Goal: Task Accomplishment & Management: Manage account settings

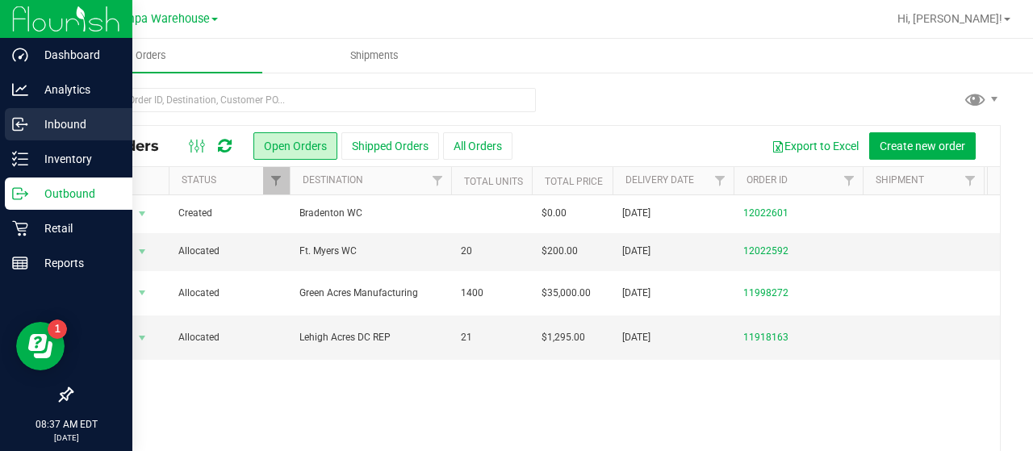
click at [29, 119] on p "Inbound" at bounding box center [76, 124] width 97 height 19
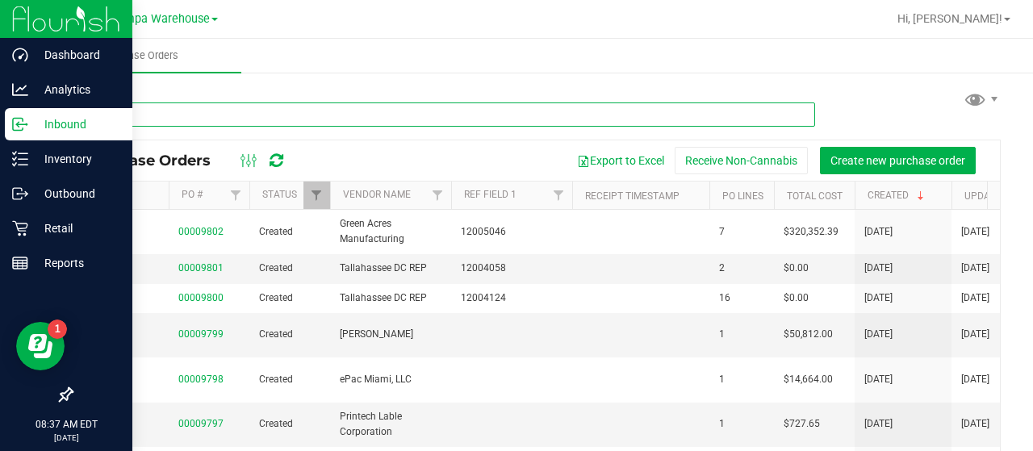
click at [184, 109] on input "text" at bounding box center [443, 115] width 744 height 24
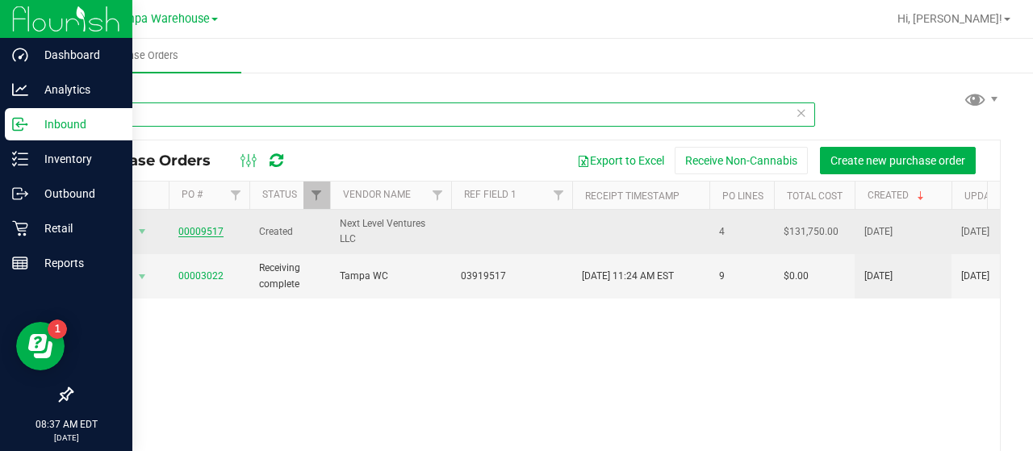
type input "9517"
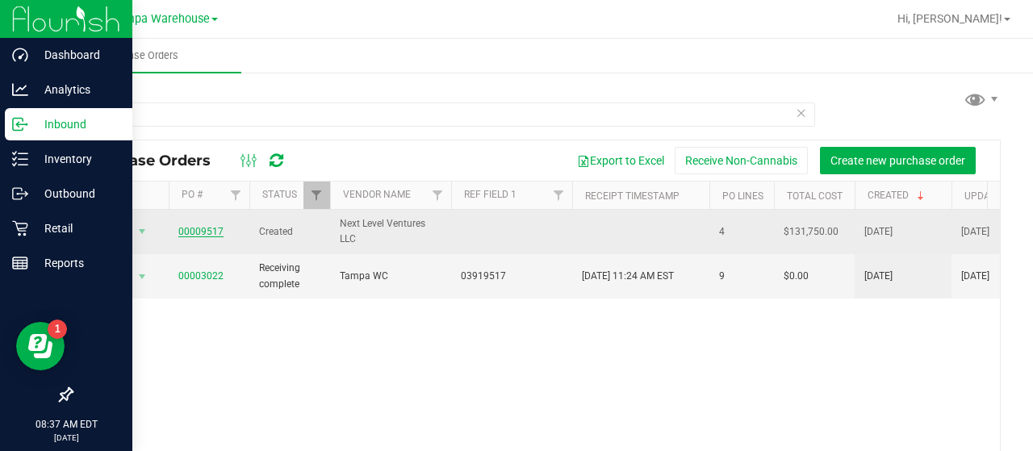
click at [204, 228] on link "00009517" at bounding box center [200, 231] width 45 height 11
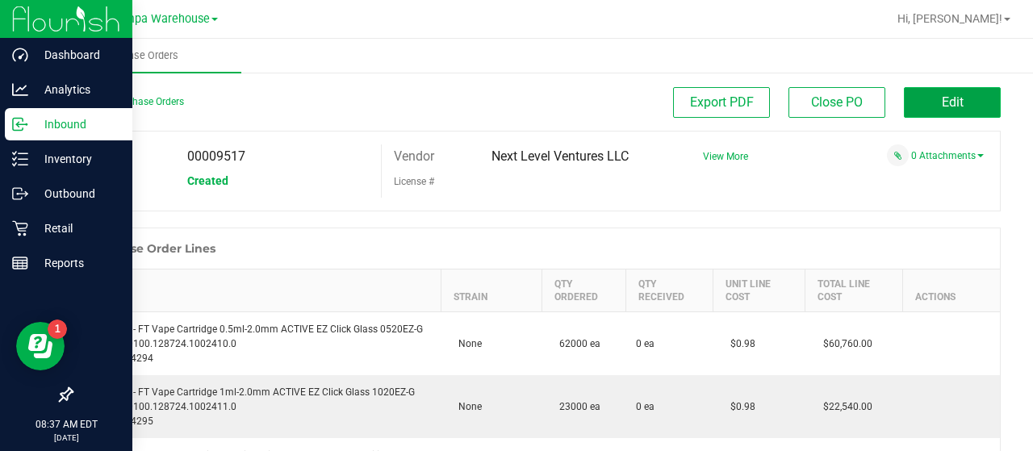
click at [949, 109] on span "Edit" at bounding box center [953, 101] width 22 height 15
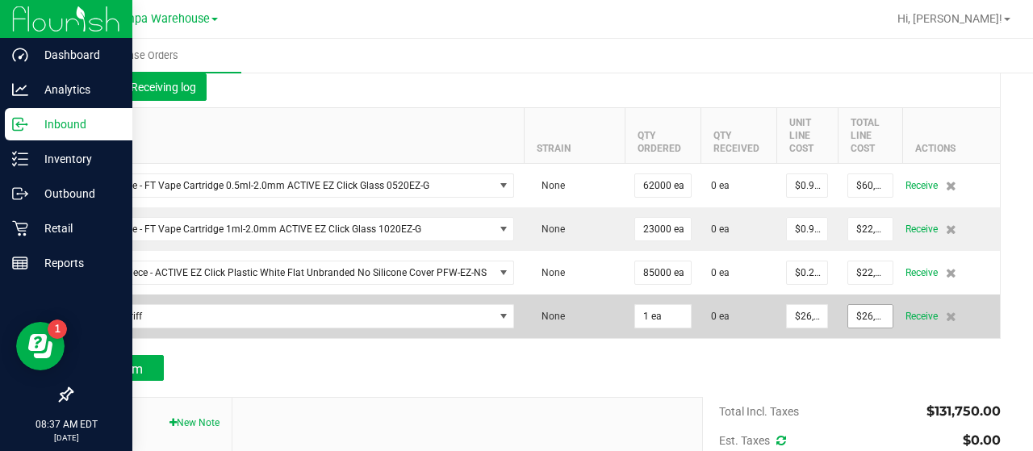
scroll to position [163, 0]
click at [946, 316] on icon at bounding box center [951, 316] width 10 height 10
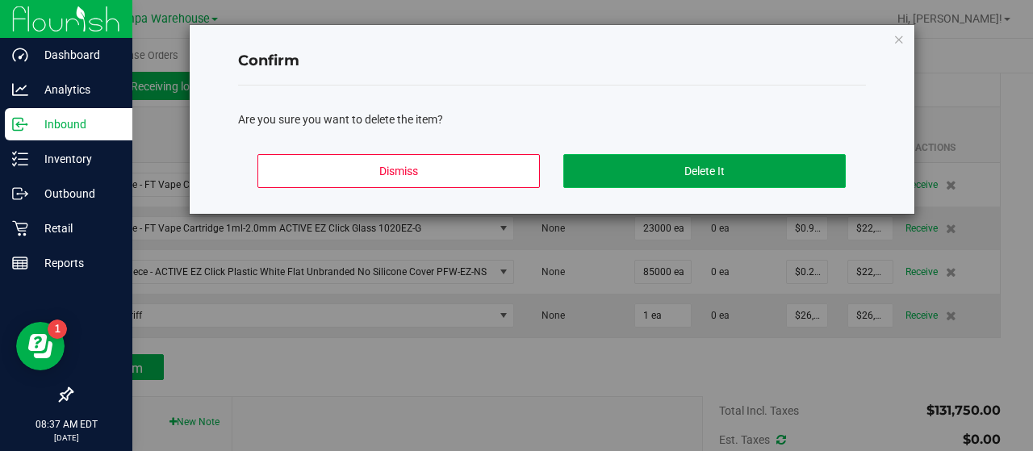
click at [657, 166] on button "Delete It" at bounding box center [705, 171] width 283 height 34
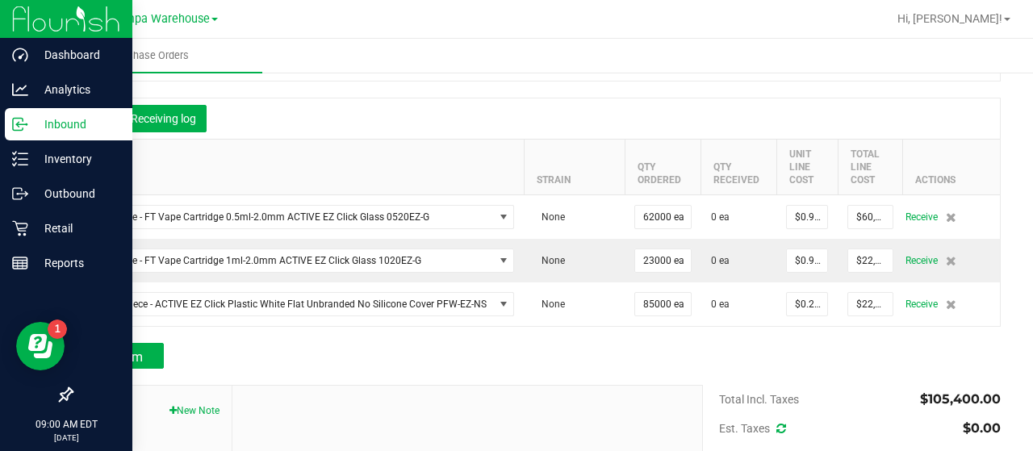
scroll to position [132, 0]
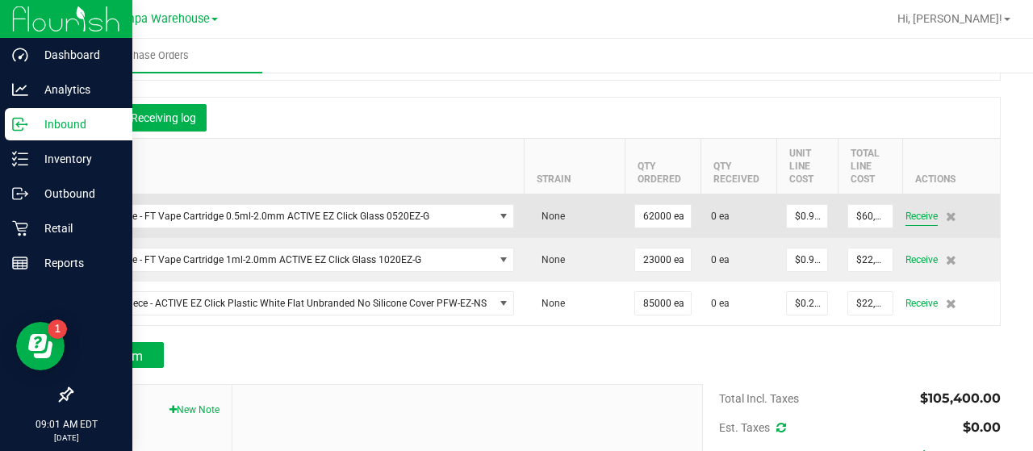
click at [906, 220] on span "Receive" at bounding box center [922, 216] width 32 height 19
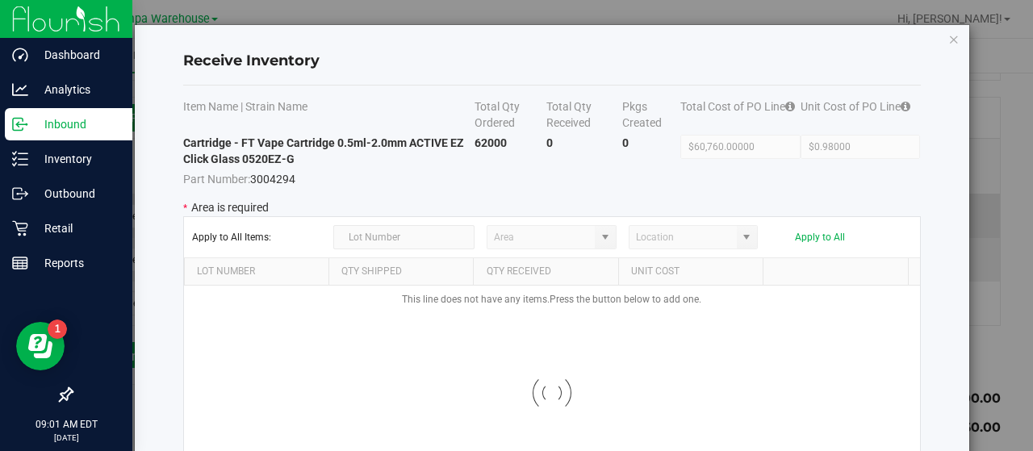
type input "State Pantry 1"
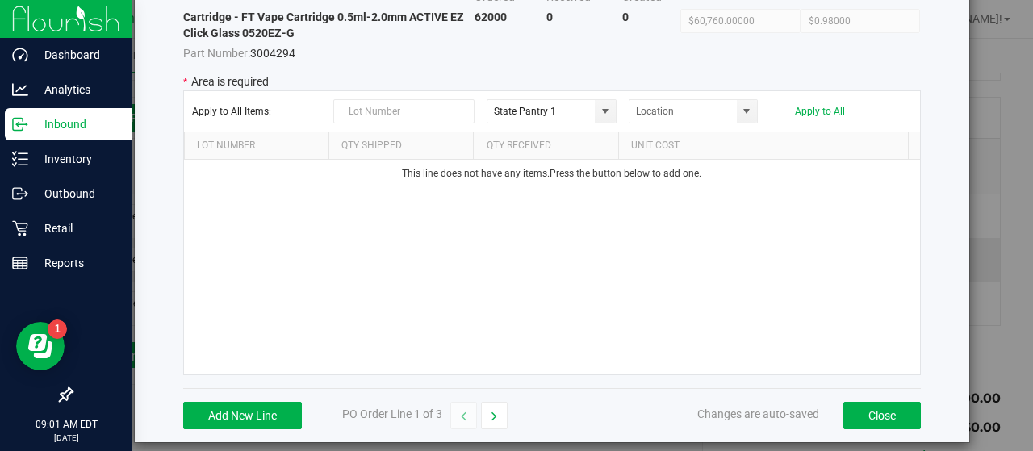
scroll to position [139, 0]
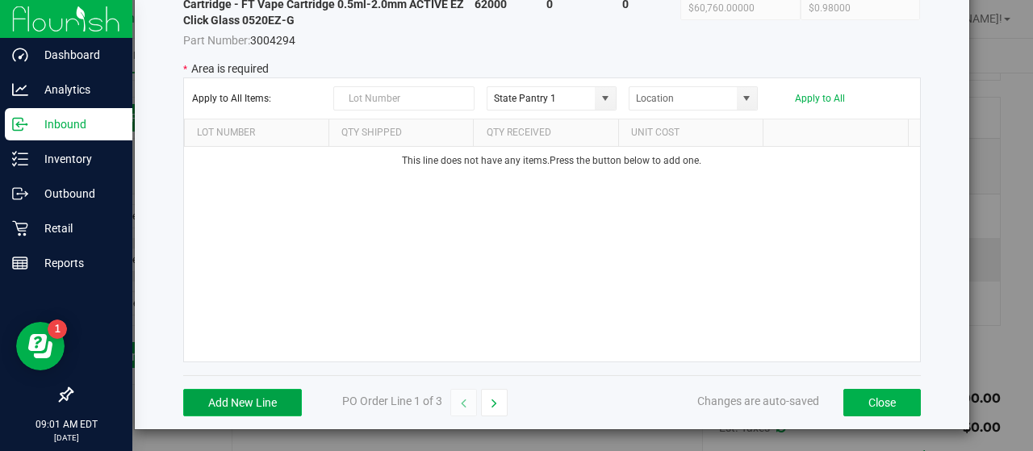
click at [271, 400] on button "Add New Line" at bounding box center [242, 402] width 119 height 27
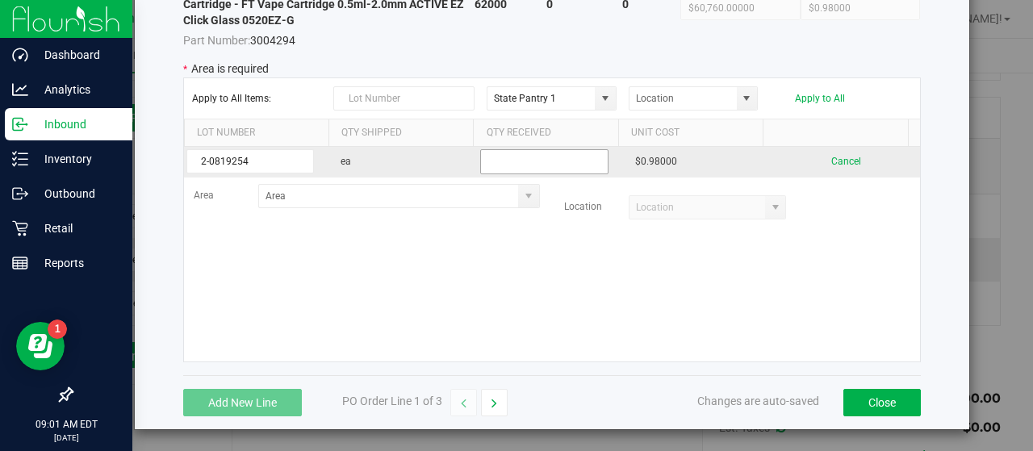
type input "2-0819254"
click at [511, 149] on input "text" at bounding box center [544, 161] width 128 height 25
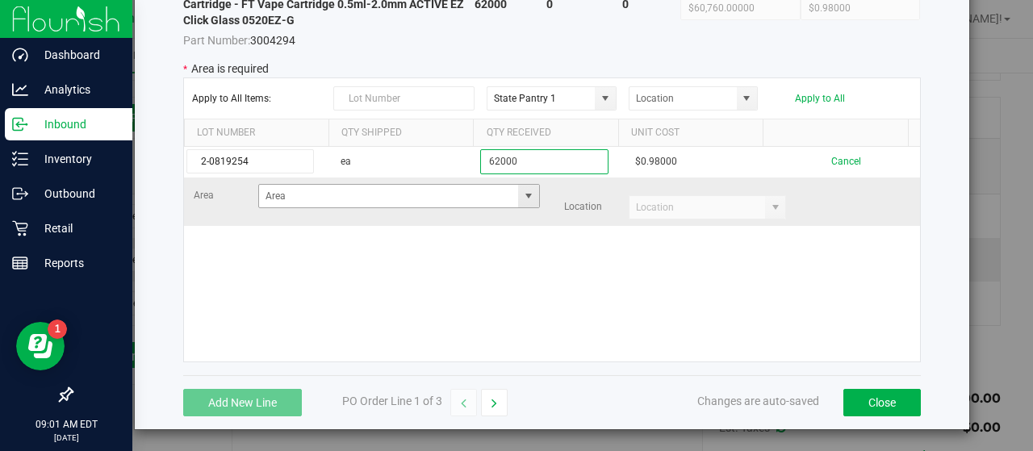
click at [522, 190] on span at bounding box center [528, 196] width 13 height 13
type input "62000"
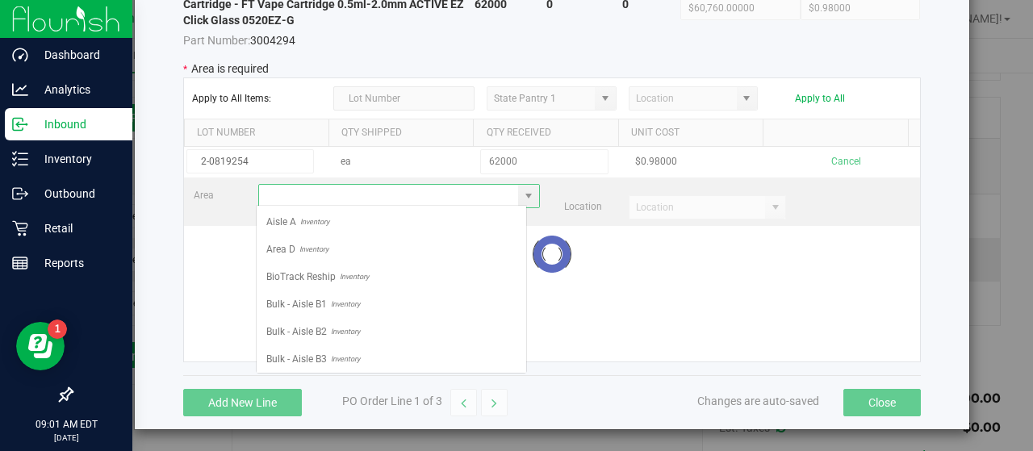
scroll to position [23, 271]
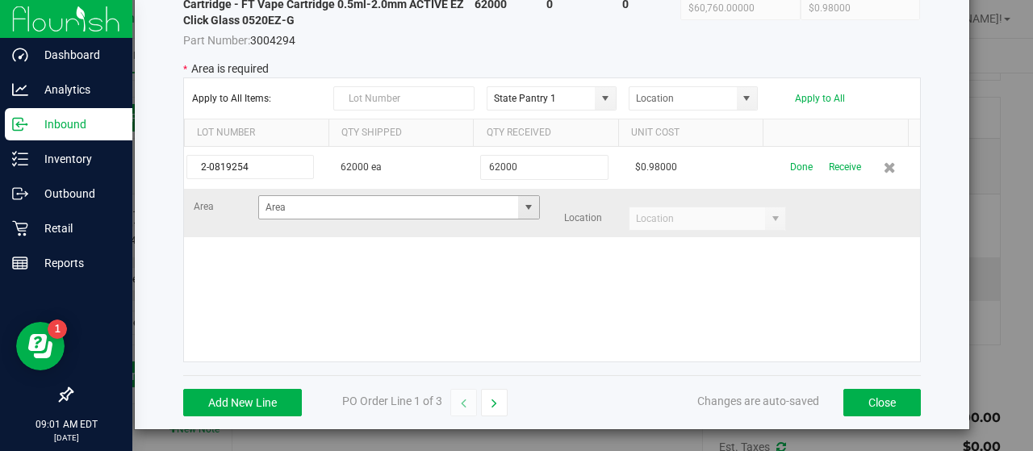
click at [522, 203] on span at bounding box center [528, 207] width 13 height 13
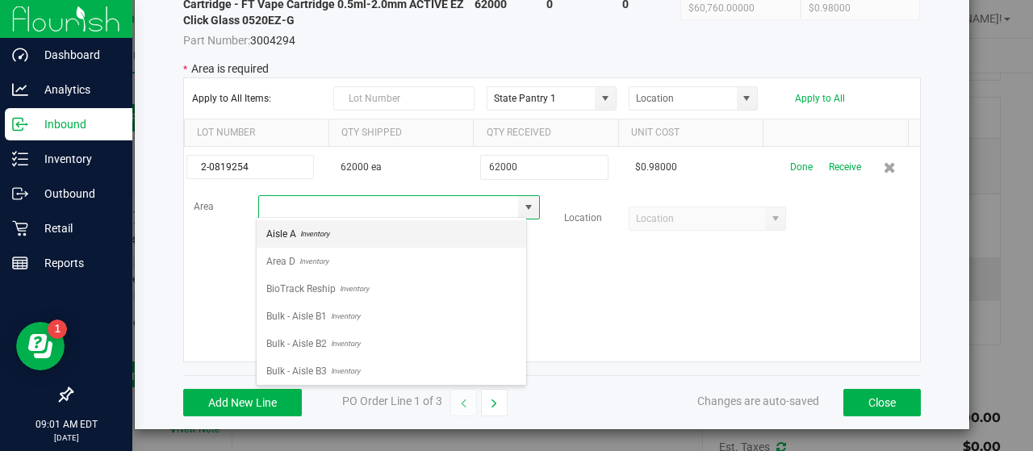
click at [343, 240] on li "Aisle A Inventory" at bounding box center [392, 233] width 270 height 27
type input "Aisle A"
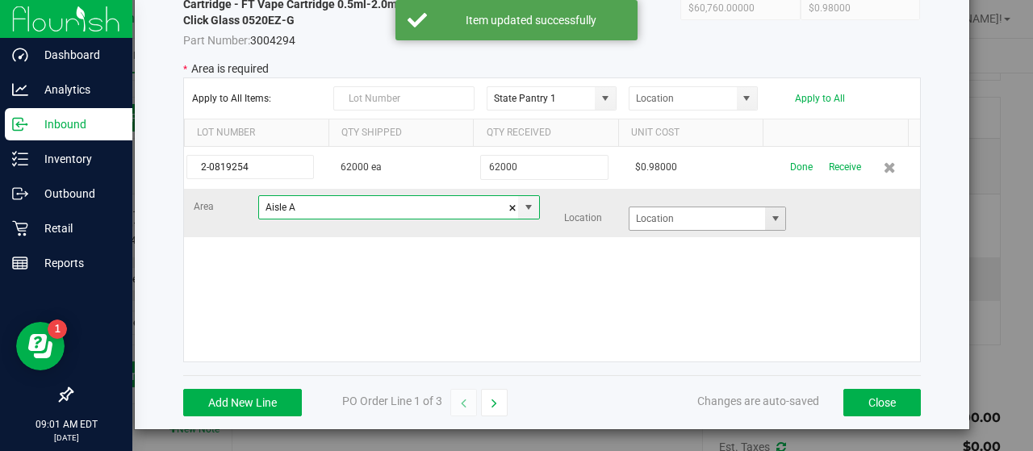
click at [769, 212] on span at bounding box center [775, 218] width 13 height 13
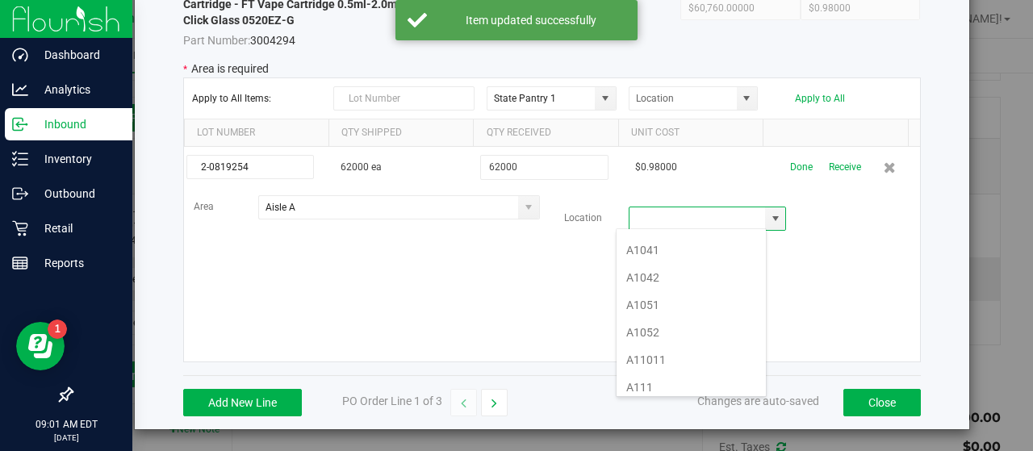
scroll to position [220, 0]
click at [654, 343] on li "A1111" at bounding box center [691, 355] width 149 height 27
type input "A1111"
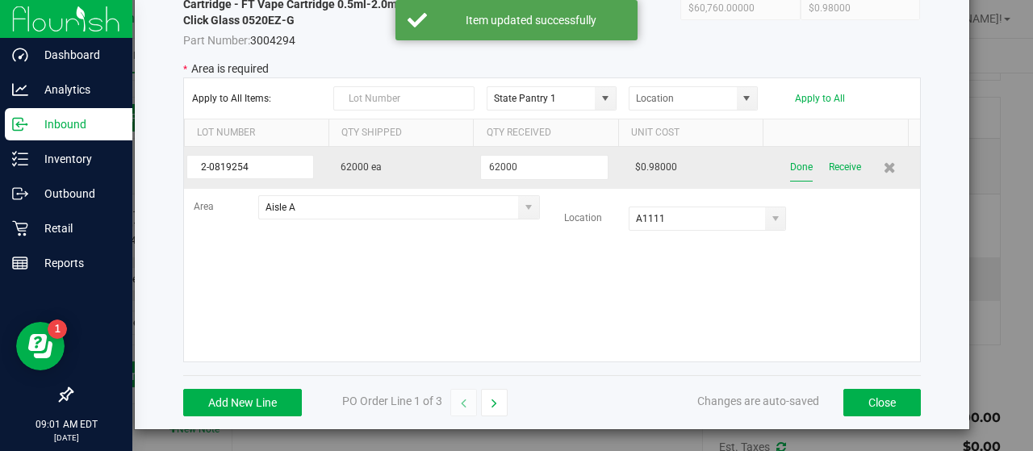
click at [790, 172] on button "Done" at bounding box center [801, 167] width 23 height 28
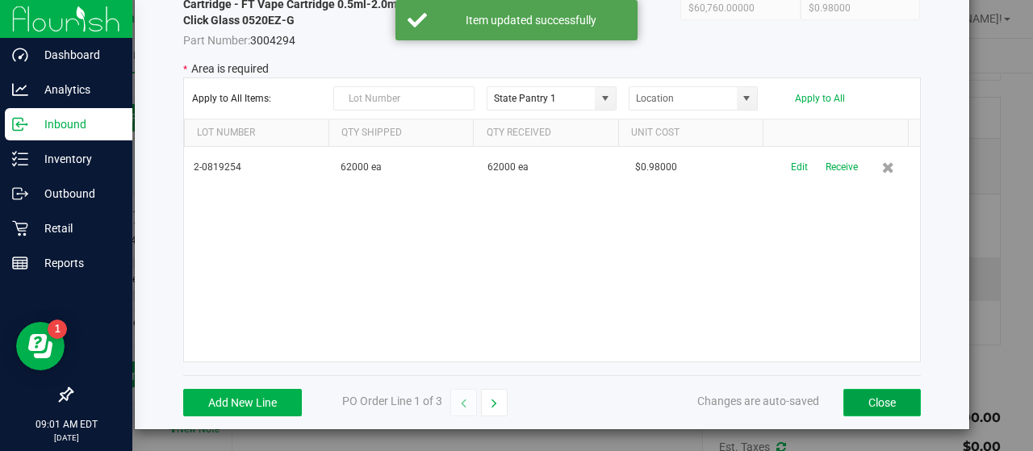
click at [852, 392] on button "Close" at bounding box center [883, 402] width 78 height 27
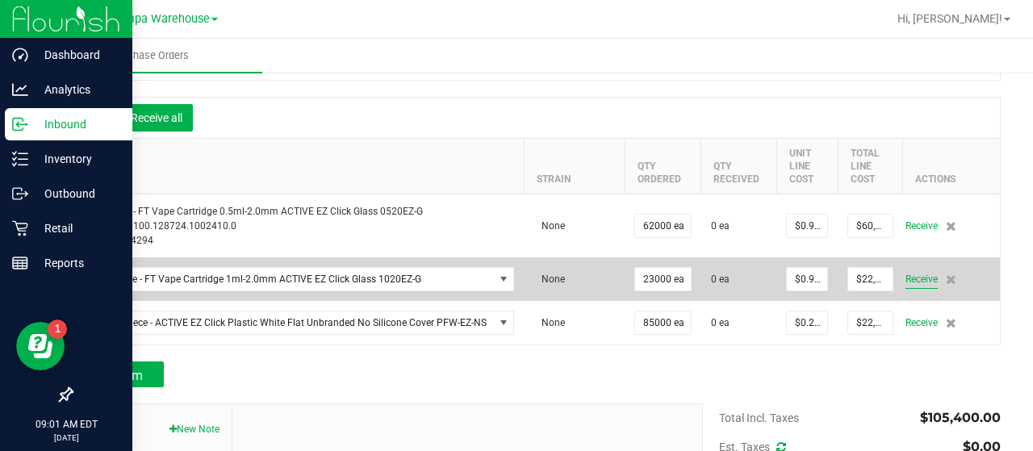
click at [910, 277] on span "Receive" at bounding box center [922, 279] width 32 height 19
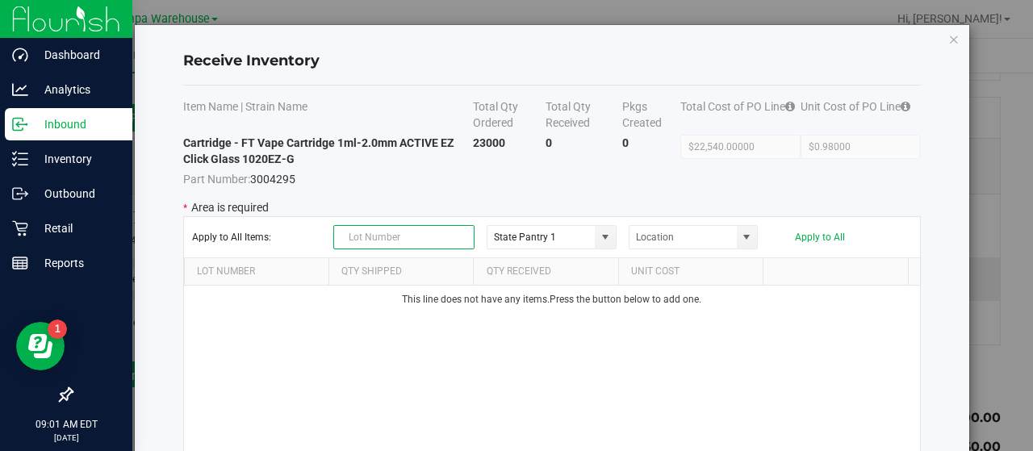
click at [405, 232] on input "text" at bounding box center [403, 237] width 141 height 24
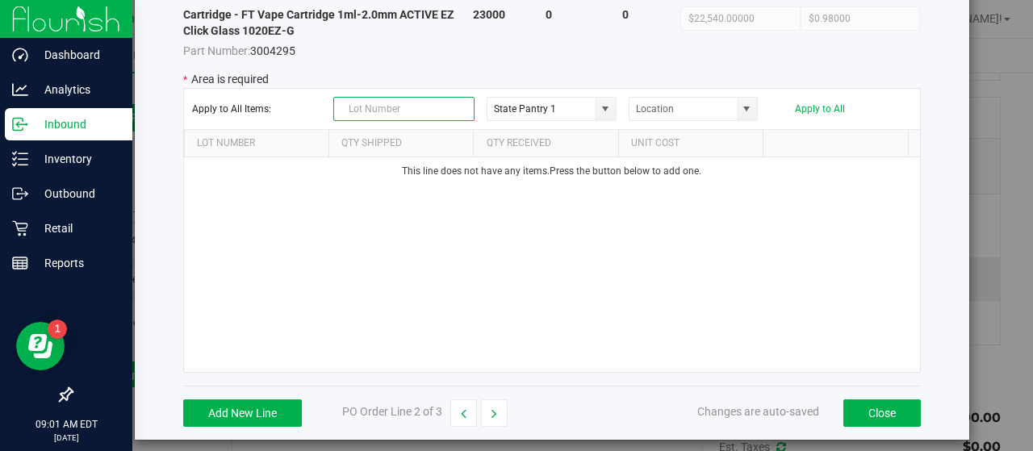
scroll to position [131, 0]
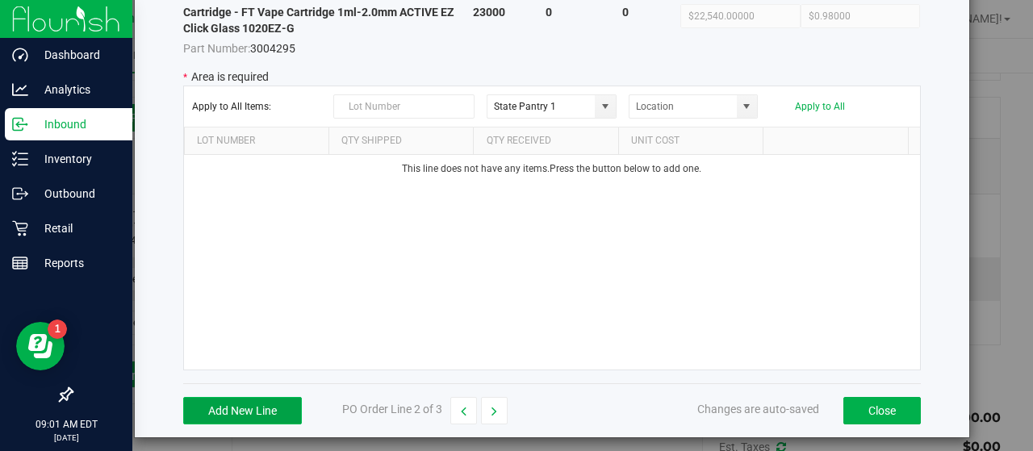
click at [239, 406] on button "Add New Line" at bounding box center [242, 410] width 119 height 27
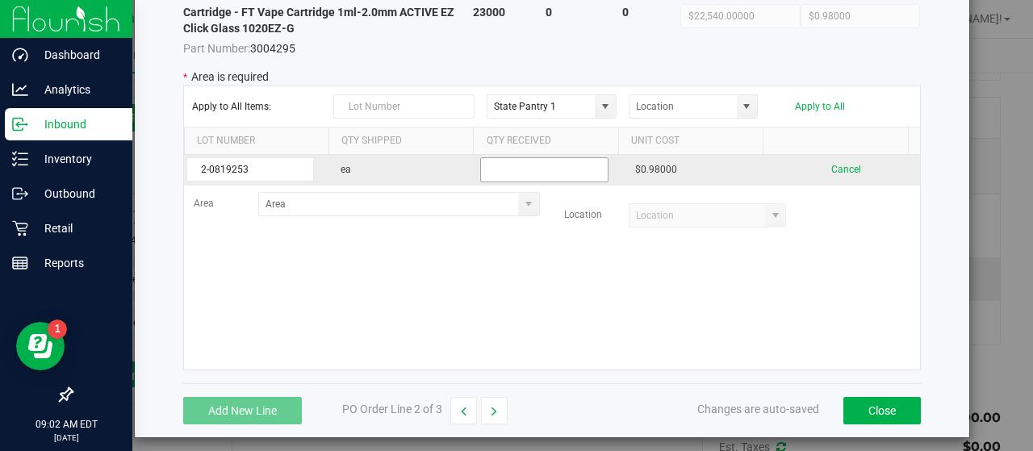
type input "2-0819253"
click at [497, 161] on input "text" at bounding box center [544, 169] width 128 height 25
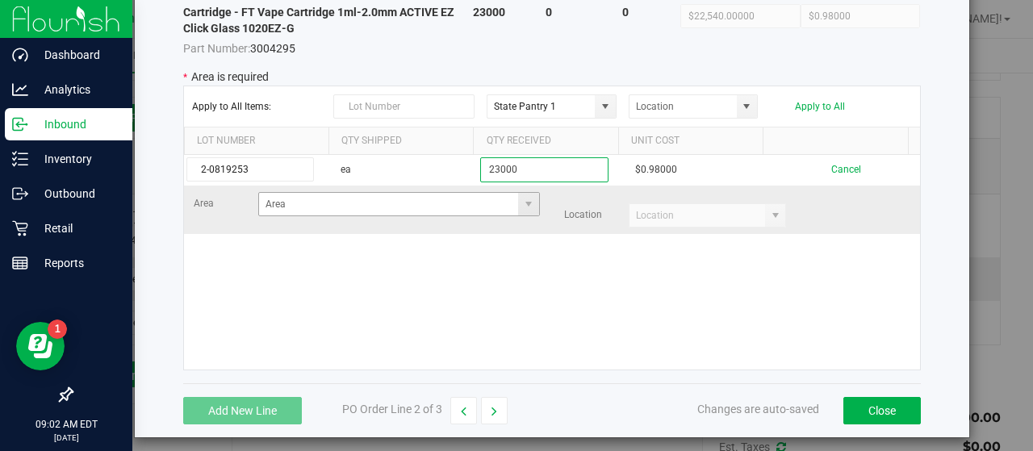
click at [518, 193] on span at bounding box center [528, 204] width 20 height 23
type input "23000"
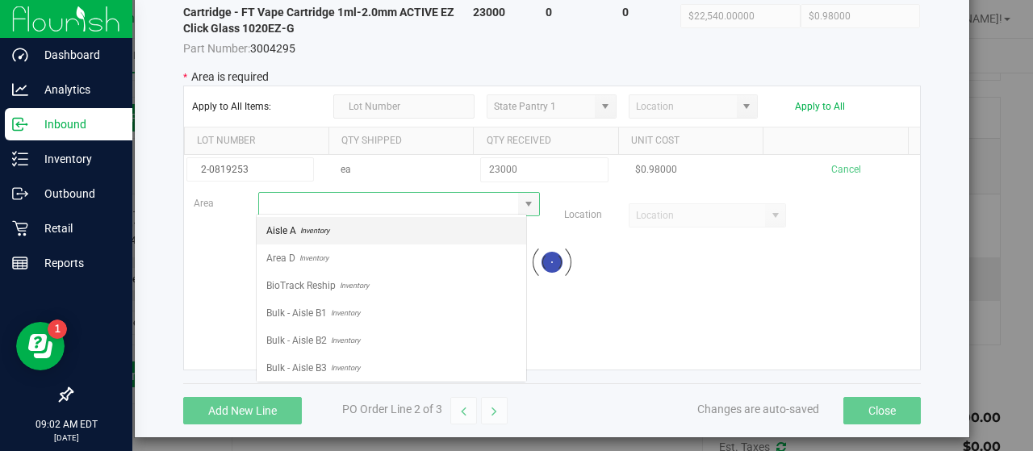
scroll to position [23, 271]
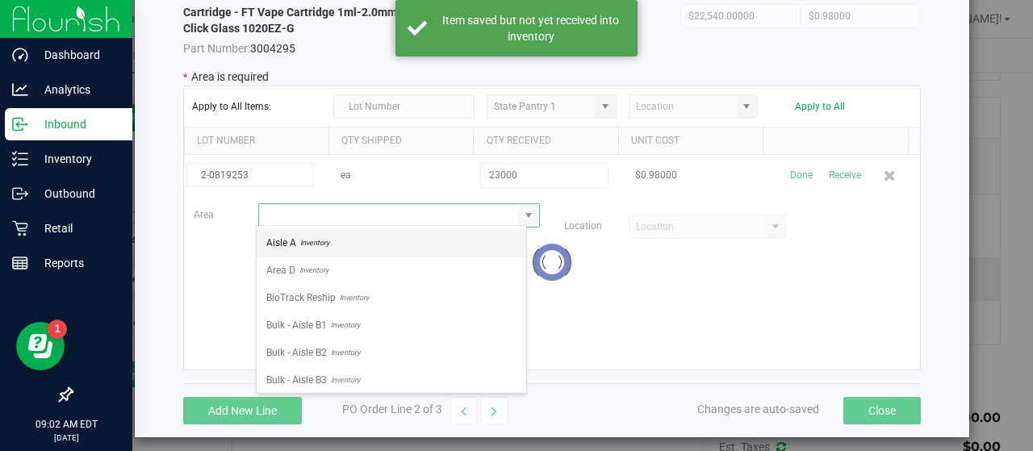
click at [368, 238] on li "Aisle A Inventory" at bounding box center [392, 242] width 270 height 27
type input "Aisle A"
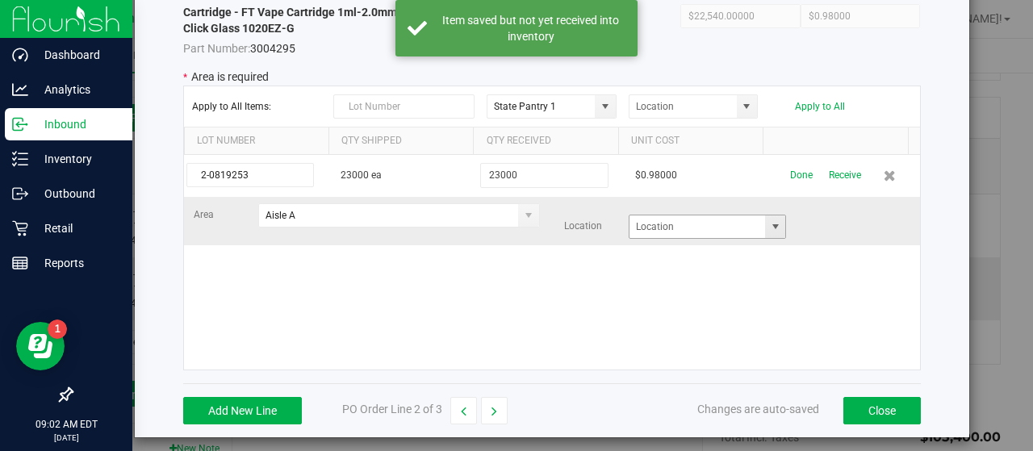
click at [769, 230] on span at bounding box center [775, 226] width 13 height 13
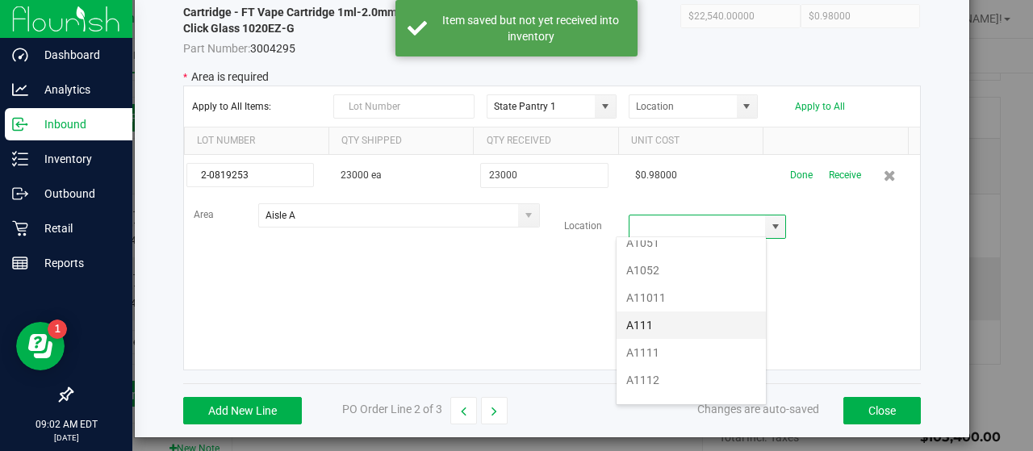
scroll to position [232, 0]
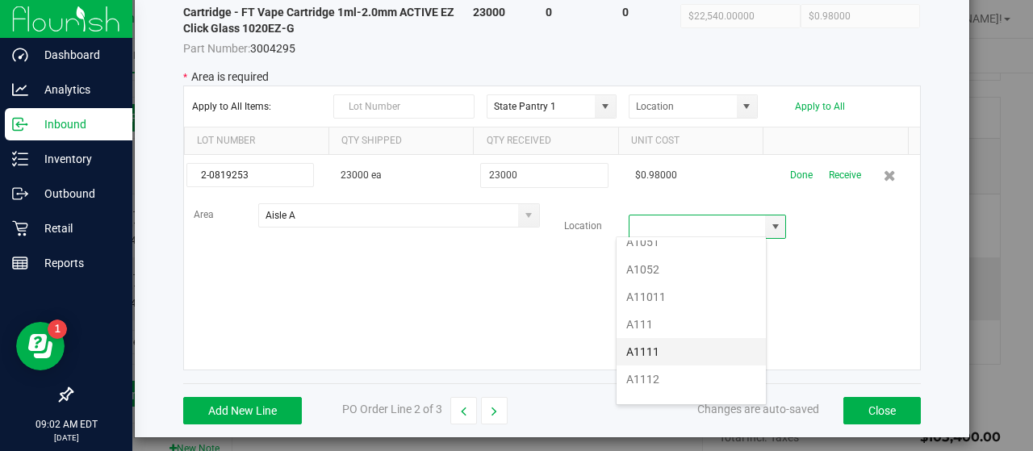
click at [652, 338] on li "A1111" at bounding box center [691, 351] width 149 height 27
type input "A1111"
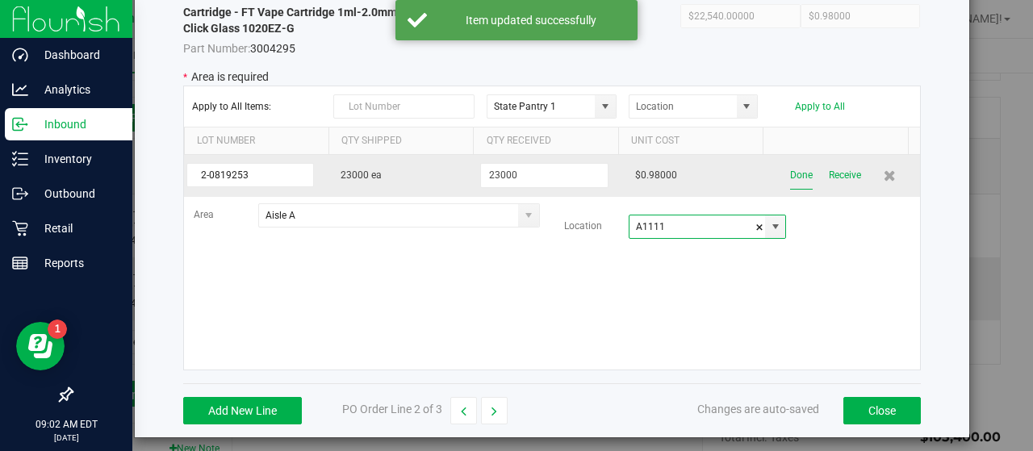
click at [790, 178] on button "Done" at bounding box center [801, 175] width 23 height 28
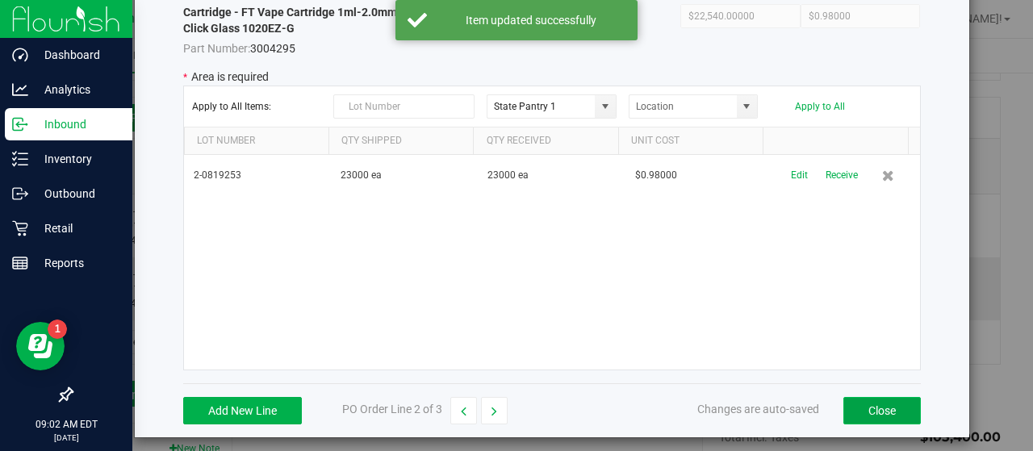
click at [864, 403] on button "Close" at bounding box center [883, 410] width 78 height 27
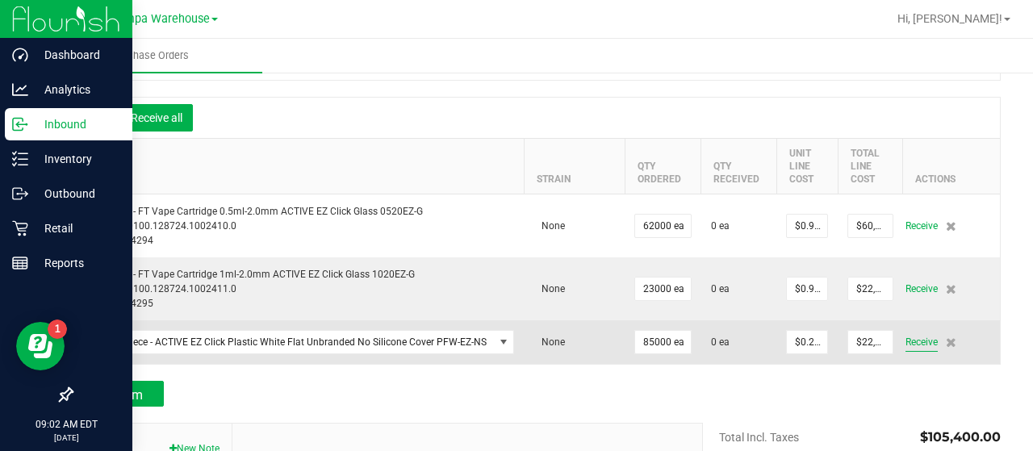
click at [906, 346] on span "Receive" at bounding box center [922, 342] width 32 height 19
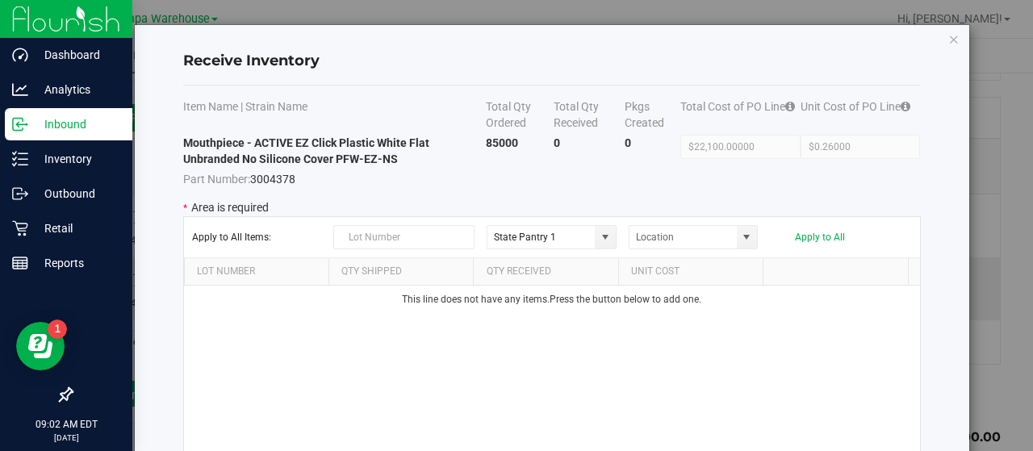
scroll to position [139, 0]
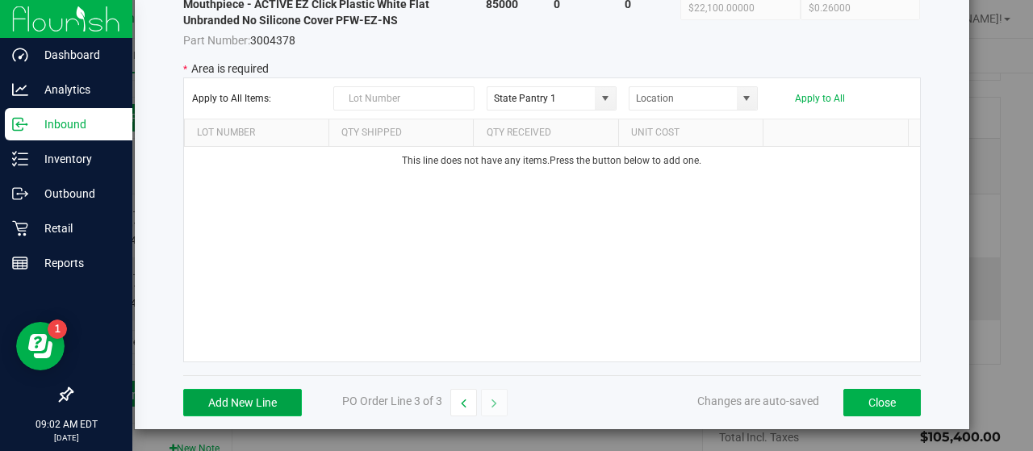
click at [226, 399] on button "Add New Line" at bounding box center [242, 402] width 119 height 27
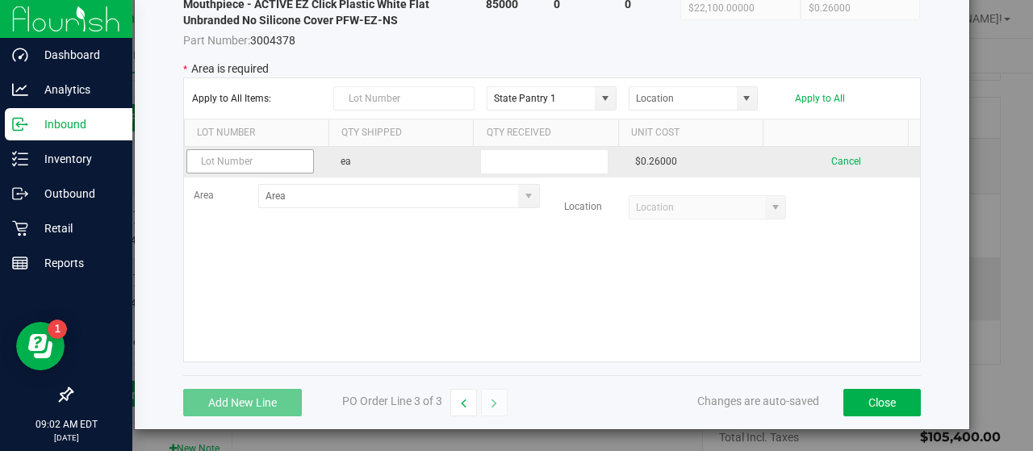
click at [258, 169] on input "text" at bounding box center [251, 161] width 128 height 24
type input "2-091325PFEZ1"
click at [507, 159] on input "text" at bounding box center [544, 161] width 128 height 25
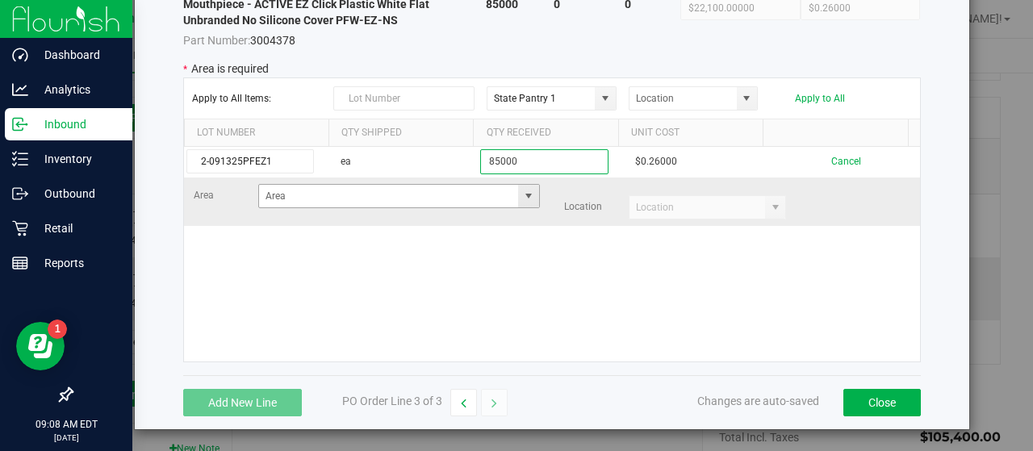
click at [522, 194] on span at bounding box center [528, 196] width 13 height 13
type input "85000"
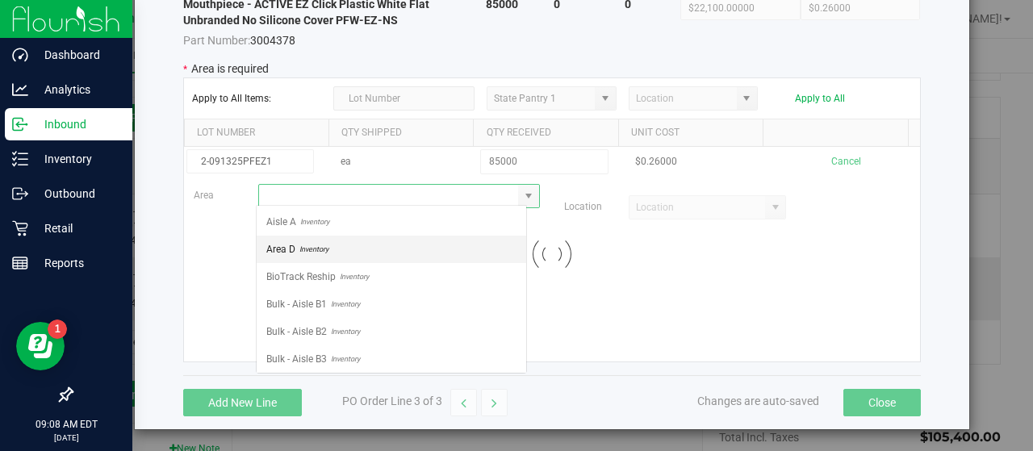
scroll to position [23, 271]
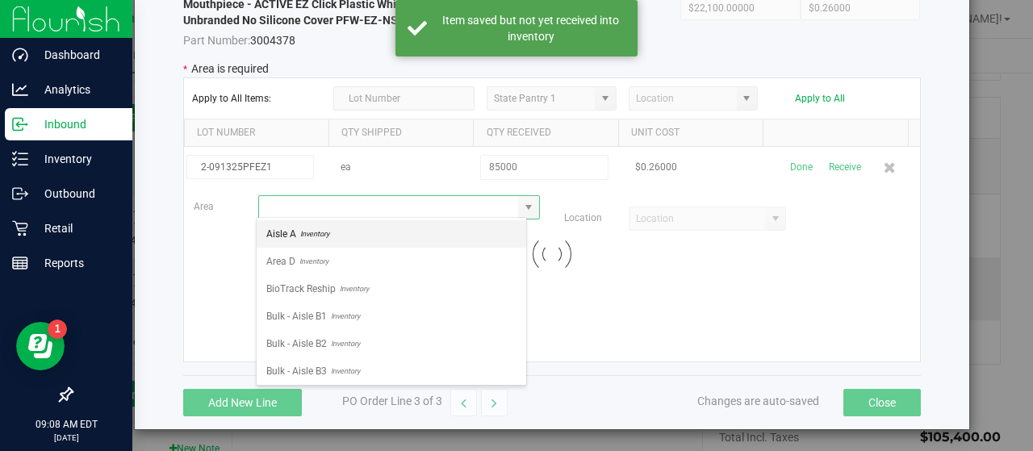
click at [379, 224] on li "Aisle A Inventory" at bounding box center [392, 233] width 270 height 27
type input "Aisle A"
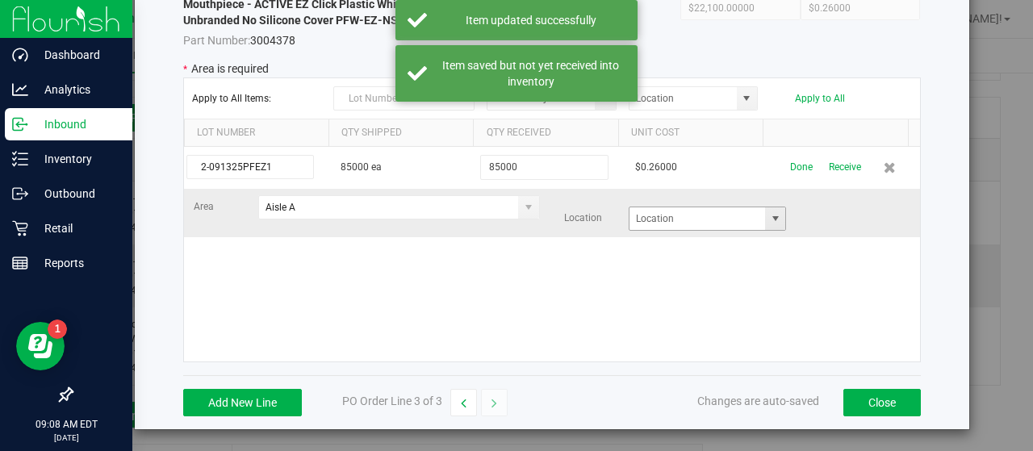
click at [769, 220] on span at bounding box center [775, 218] width 13 height 13
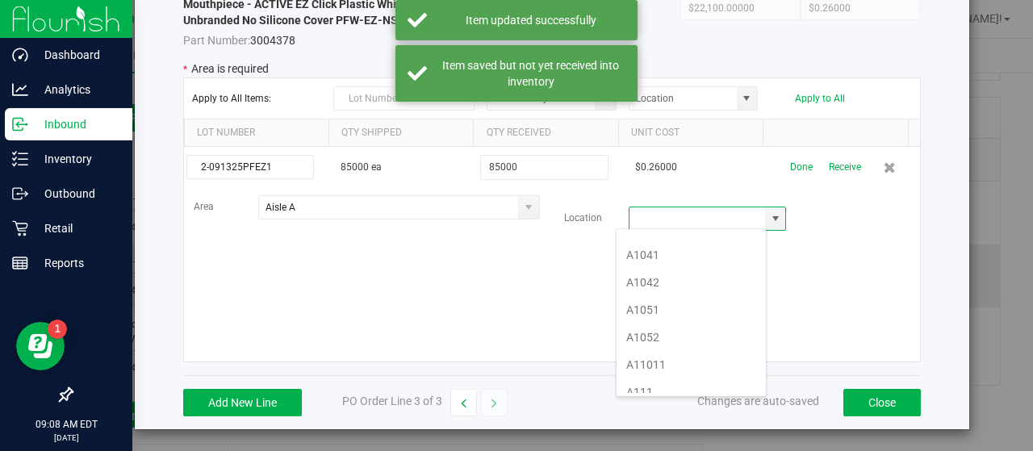
scroll to position [216, 0]
click at [648, 347] on li "A1111" at bounding box center [691, 359] width 149 height 27
type input "A1111"
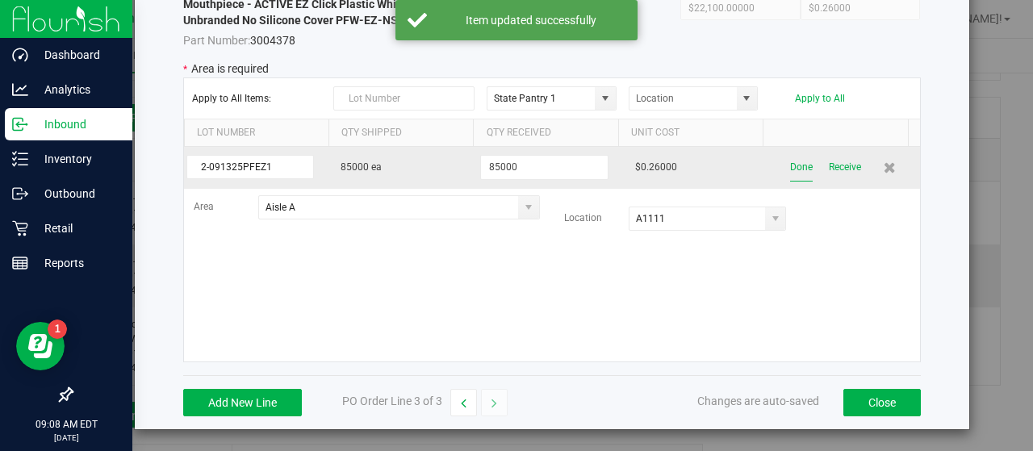
click at [790, 165] on button "Done" at bounding box center [801, 167] width 23 height 28
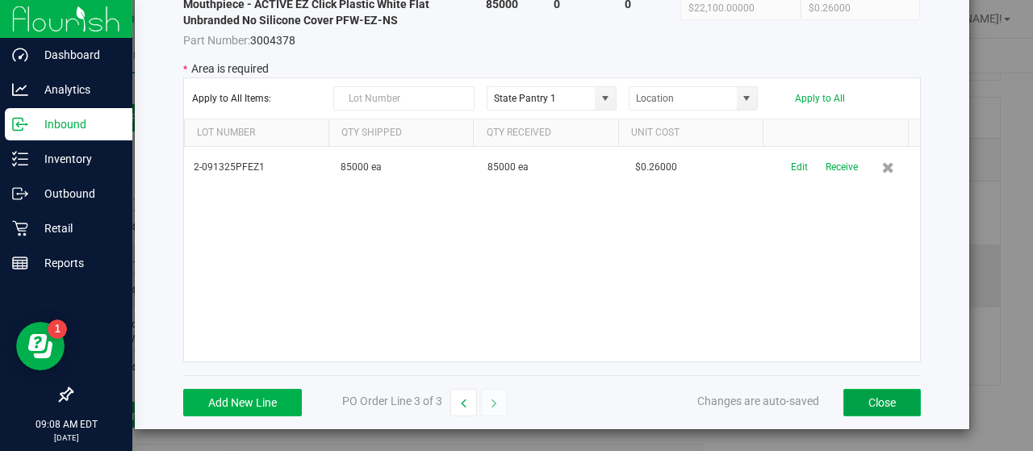
click at [857, 395] on button "Close" at bounding box center [883, 402] width 78 height 27
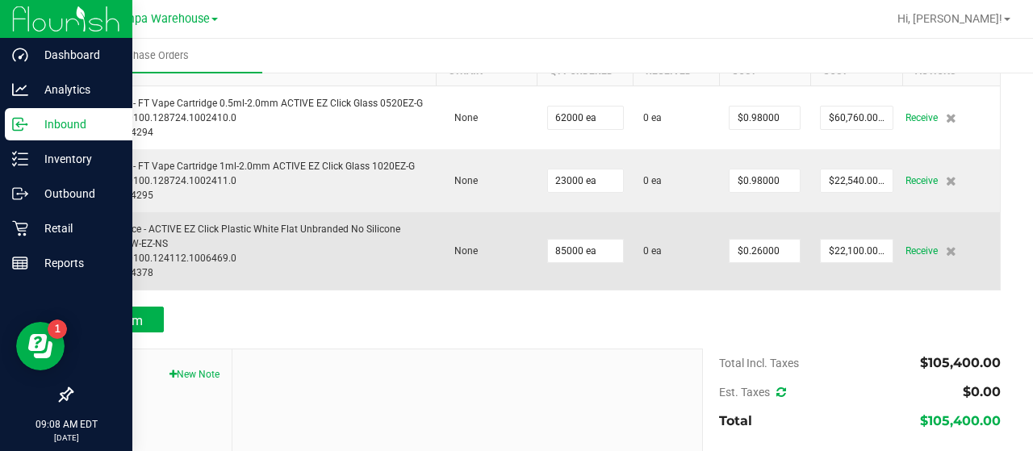
scroll to position [258, 0]
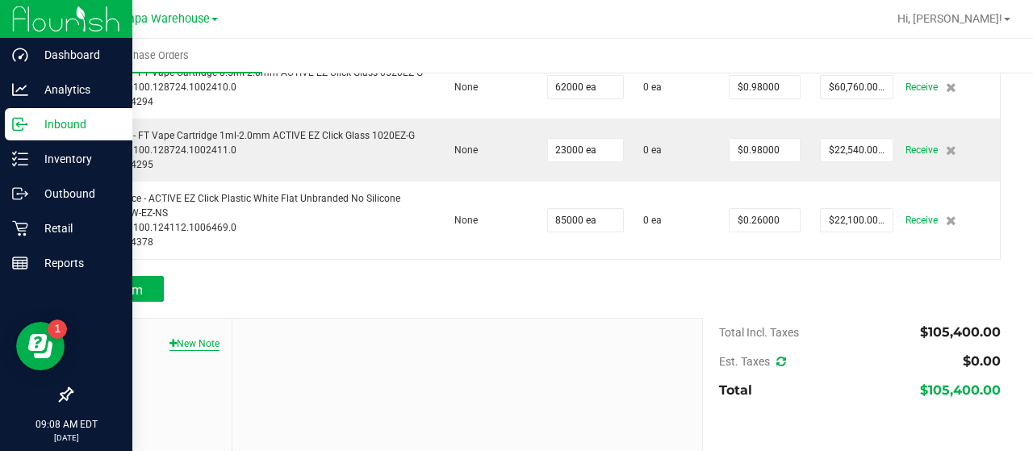
click at [197, 340] on button "New Note" at bounding box center [195, 344] width 50 height 15
click at [289, 395] on form "[DATE] 9:08 AM EDT Note Title * Note Submit Note" at bounding box center [468, 426] width 446 height 191
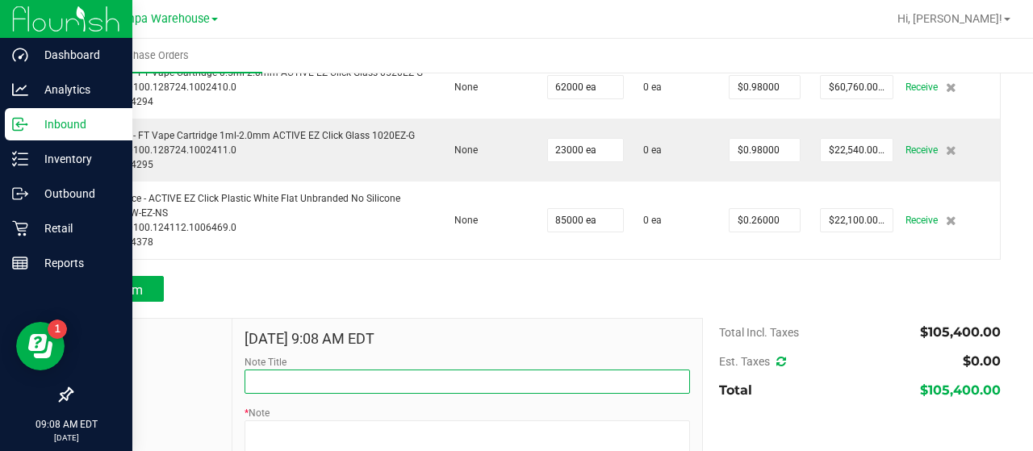
click at [273, 384] on input "Note Title" at bounding box center [468, 382] width 446 height 24
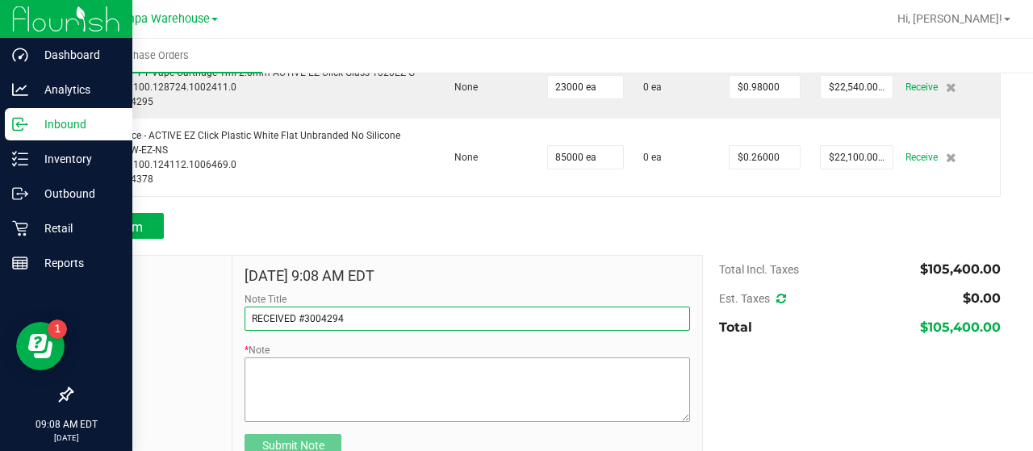
type input "RECEIVED #3004294"
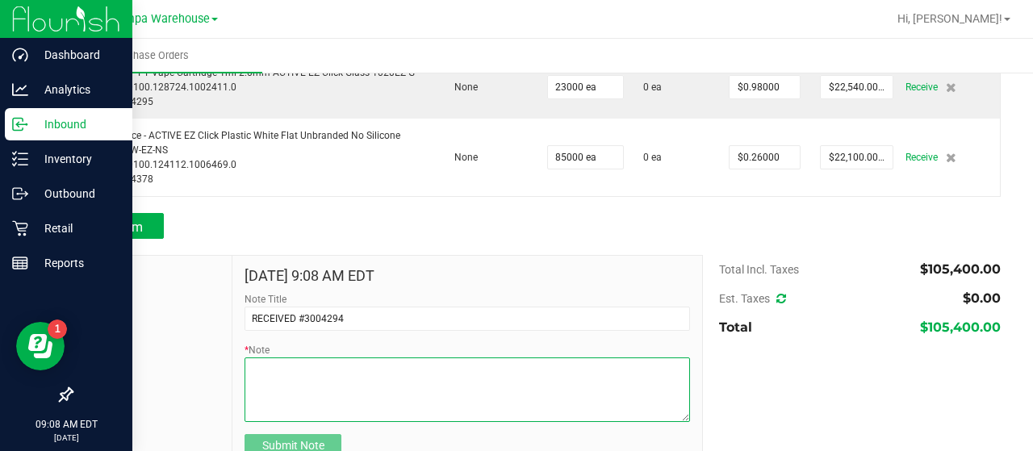
click at [263, 388] on textarea "* Note" at bounding box center [468, 390] width 446 height 65
click at [249, 366] on textarea "* Note" at bounding box center [468, 390] width 446 height 65
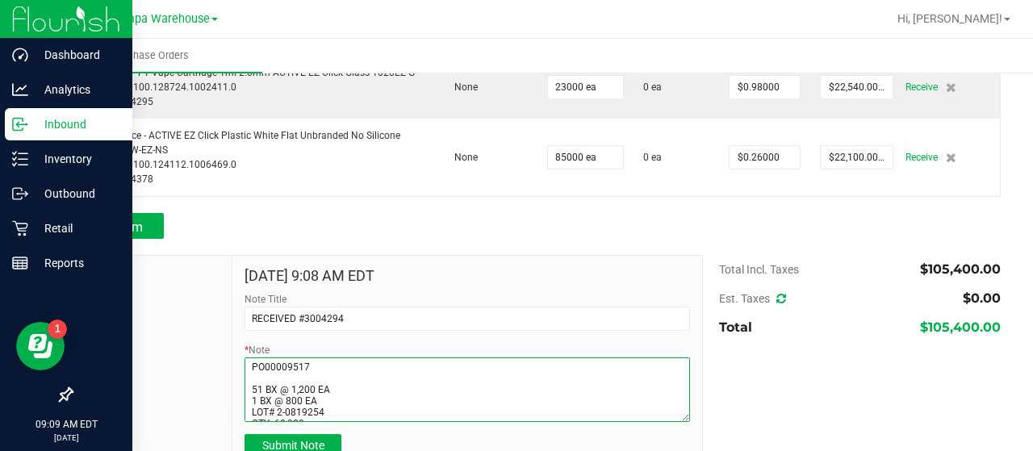
scroll to position [11, 0]
click at [350, 413] on textarea "* Note" at bounding box center [468, 390] width 446 height 65
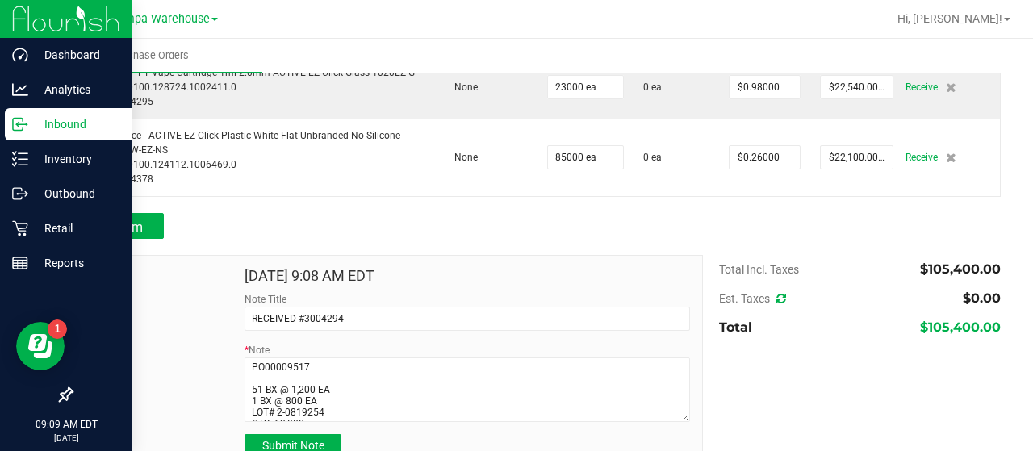
click at [277, 216] on div "Add Item" at bounding box center [381, 226] width 620 height 26
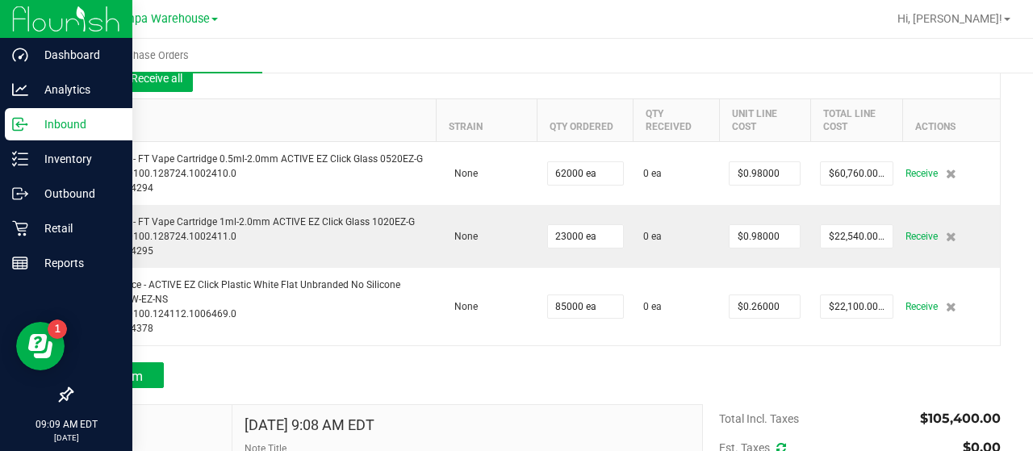
scroll to position [167, 0]
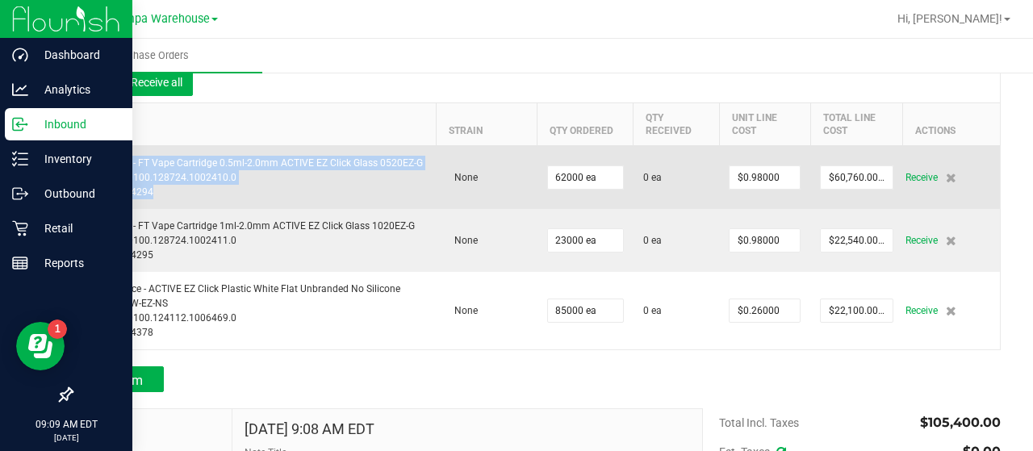
drag, startPoint x: 152, startPoint y: 190, endPoint x: 87, endPoint y: 161, distance: 70.5
click at [87, 161] on div "Cartridge - FT Vape Cartridge 0.5ml-2.0mm ACTIVE EZ Click Glass 0520EZ-G SKU: 2…" at bounding box center [254, 178] width 345 height 44
copy div "Cartridge - FT Vape Cartridge 0.5ml-2.0mm ACTIVE EZ Click Glass 0520EZ-G SKU: 2…"
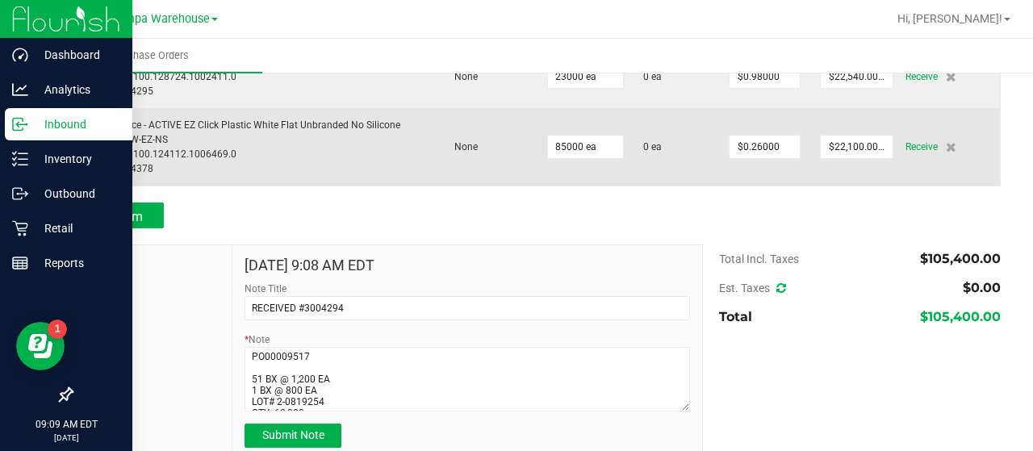
scroll to position [337, 0]
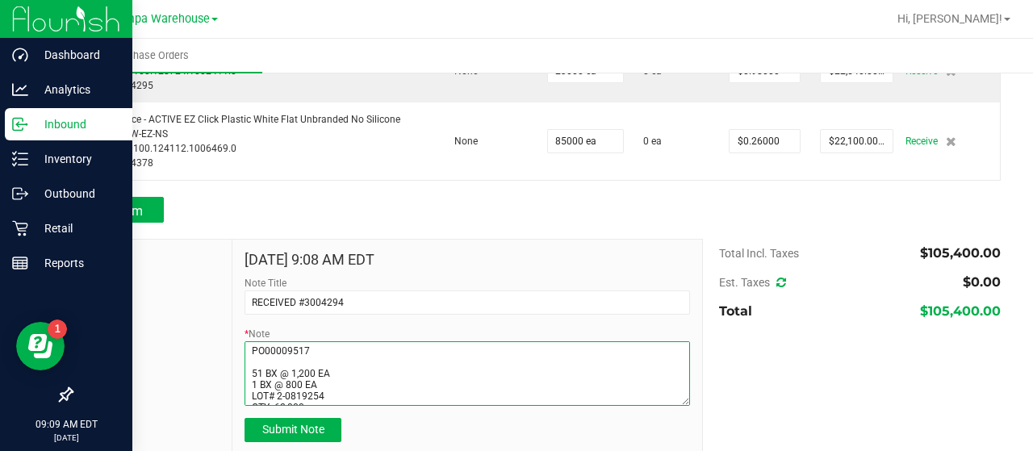
click at [333, 344] on textarea "* Note" at bounding box center [468, 374] width 446 height 65
paste textarea "Cartridge - FT Vape Cartridge 0.5ml-2.0mm ACTIVE EZ Click Glass 0520EZ-G SKU: 2…"
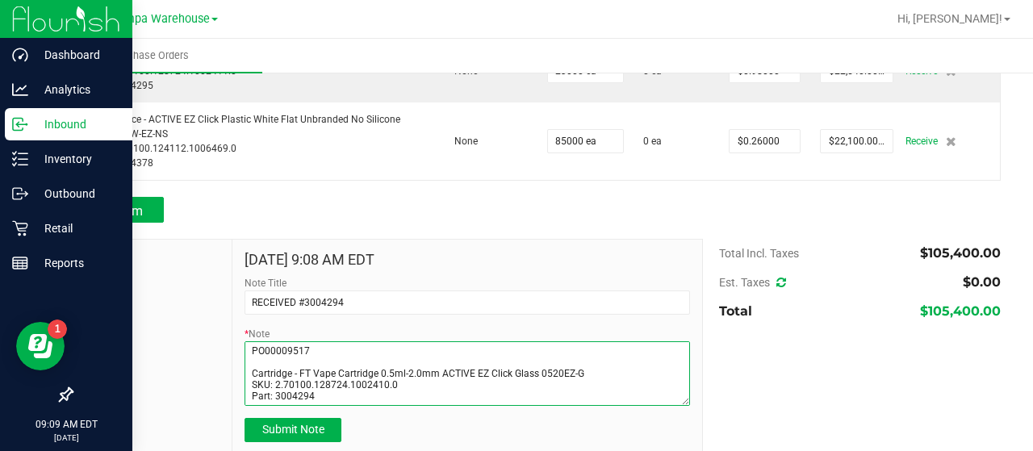
scroll to position [82, 0]
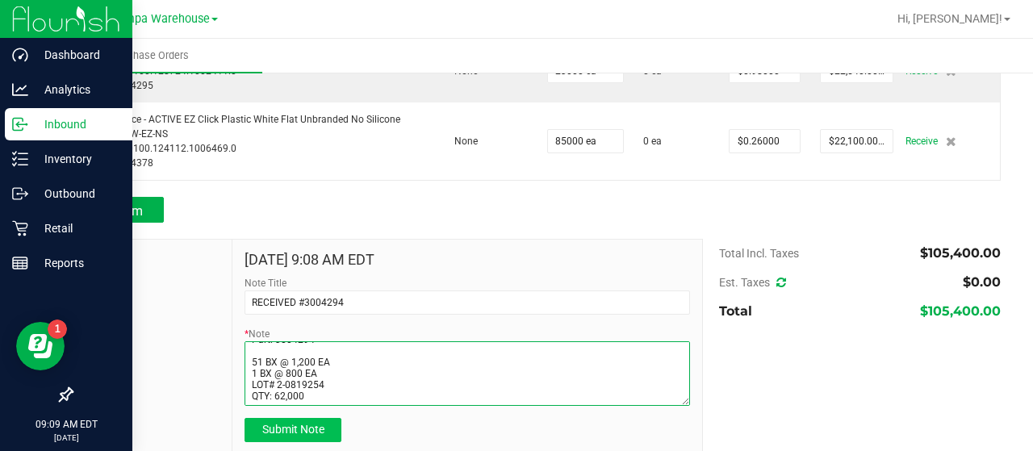
type textarea "PO00009517 Cartridge - FT Vape Cartridge 0.5ml-2.0mm ACTIVE EZ Click Glass 0520…"
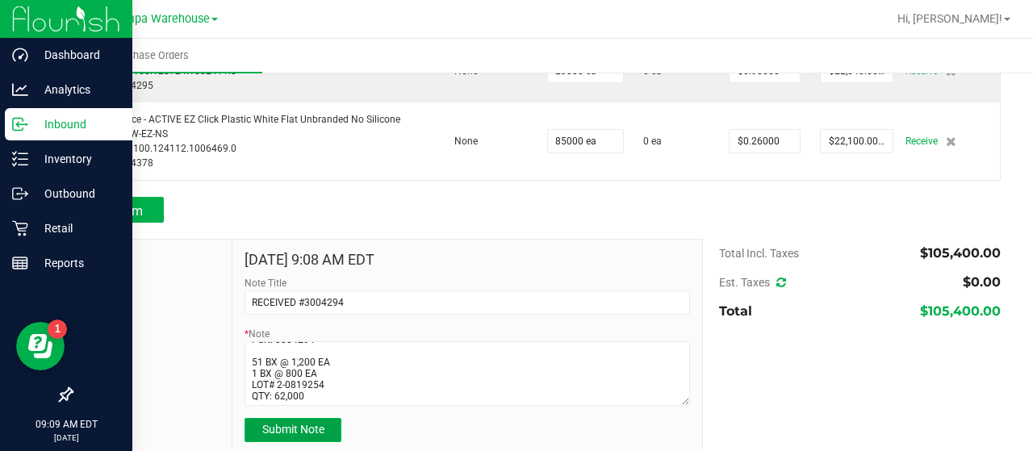
click at [323, 432] on button "Submit Note" at bounding box center [293, 430] width 97 height 24
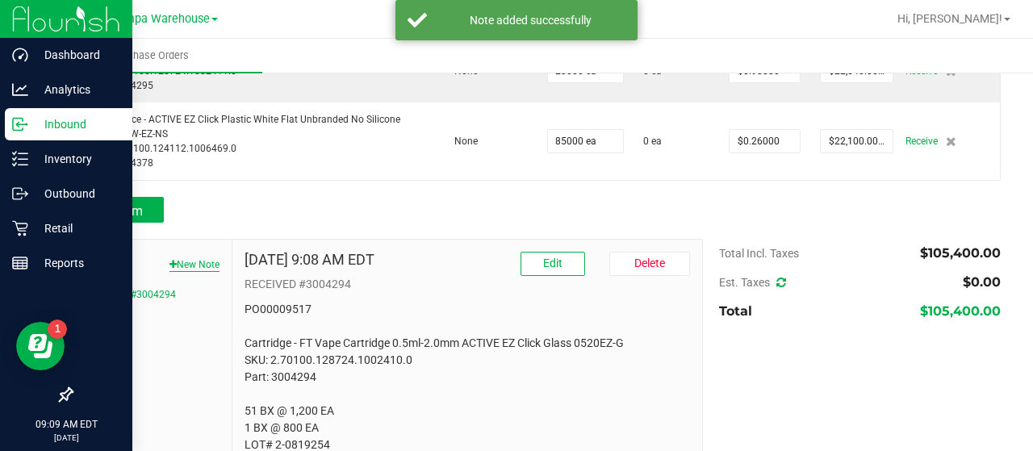
click at [195, 262] on button "New Note" at bounding box center [195, 265] width 50 height 15
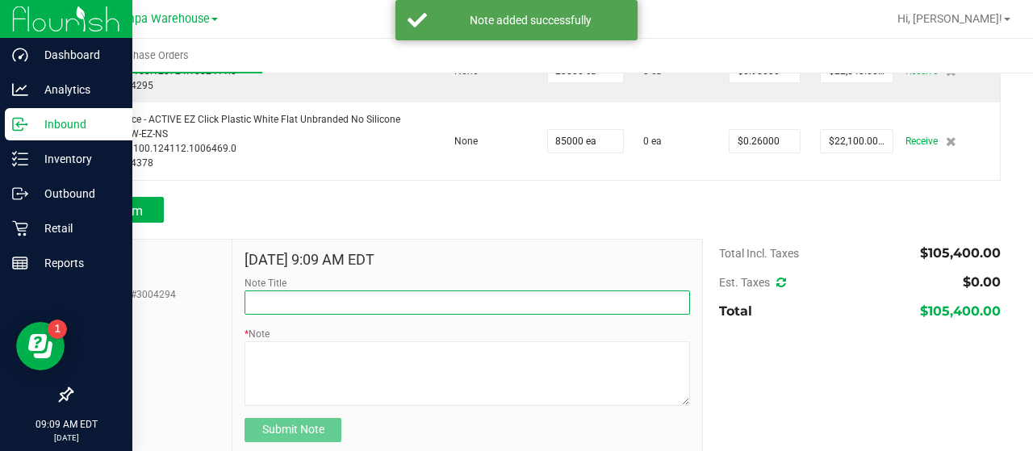
click at [259, 300] on input "Note Title" at bounding box center [468, 303] width 446 height 24
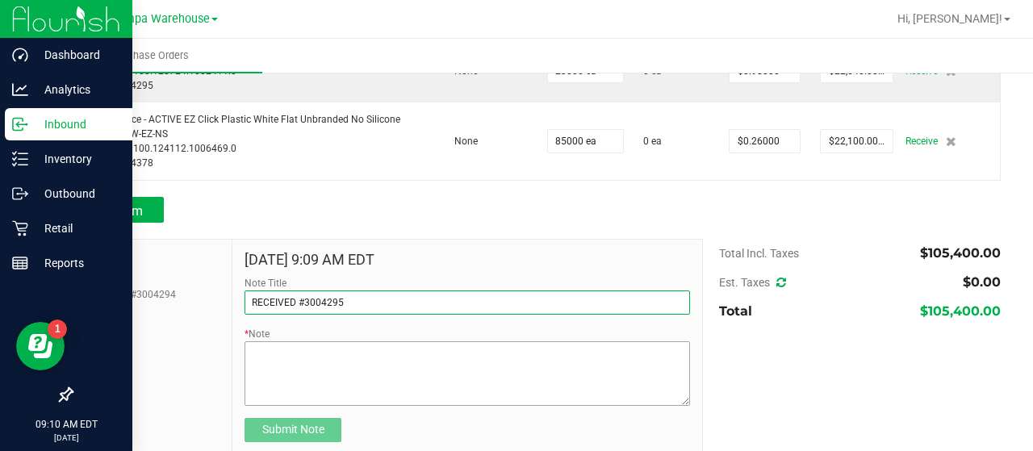
type input "RECEIVED #3004295"
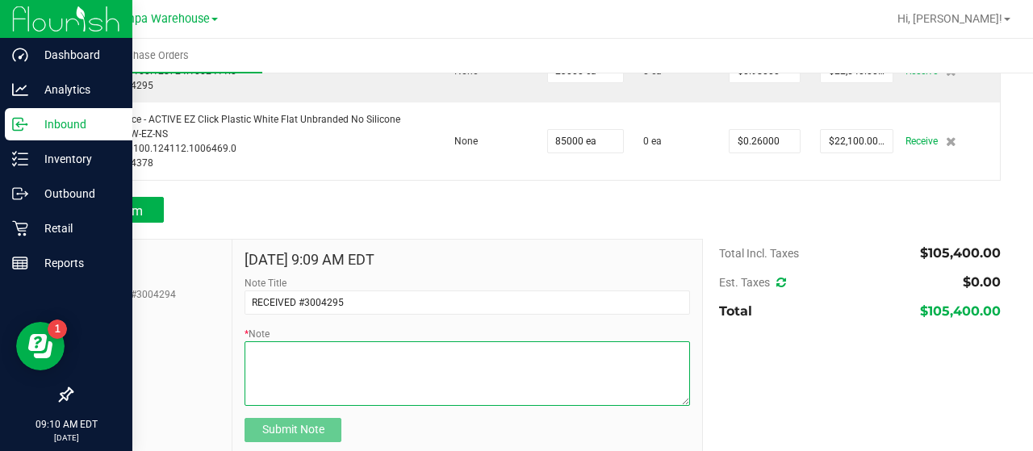
click at [260, 357] on textarea "* Note" at bounding box center [468, 374] width 446 height 65
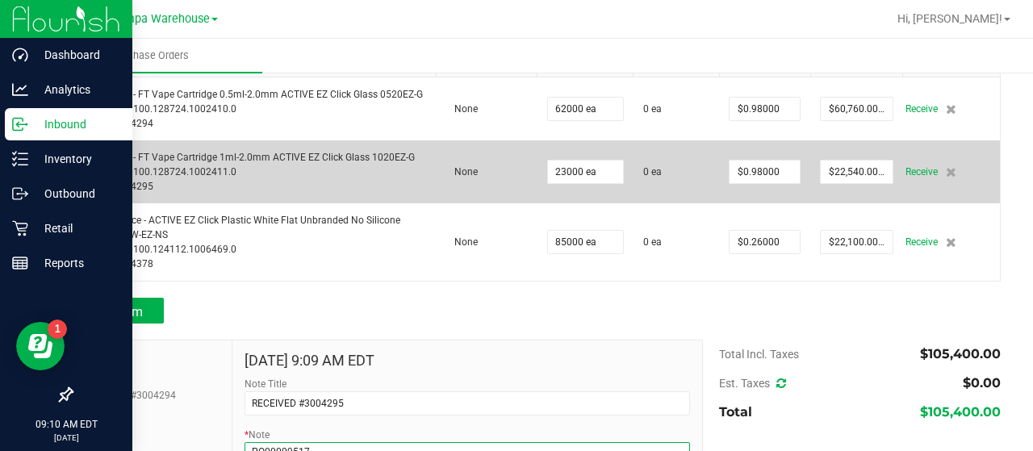
scroll to position [235, 0]
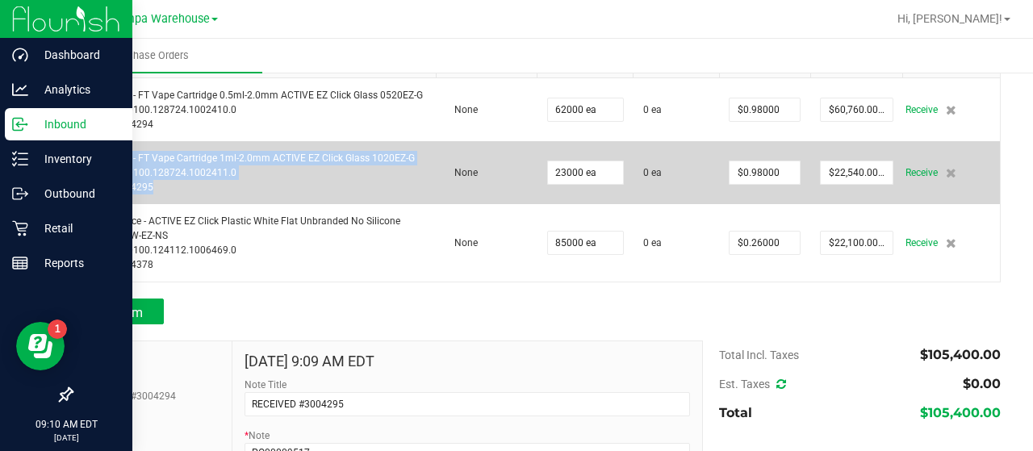
drag, startPoint x: 153, startPoint y: 186, endPoint x: 86, endPoint y: 153, distance: 74.7
click at [86, 153] on div "Cartridge - FT Vape Cartridge 1ml-2.0mm ACTIVE EZ Click Glass 1020EZ-G SKU: 2.7…" at bounding box center [254, 173] width 345 height 44
copy div "Cartridge - FT Vape Cartridge 1ml-2.0mm ACTIVE EZ Click Glass 1020EZ-G SKU: 2.7…"
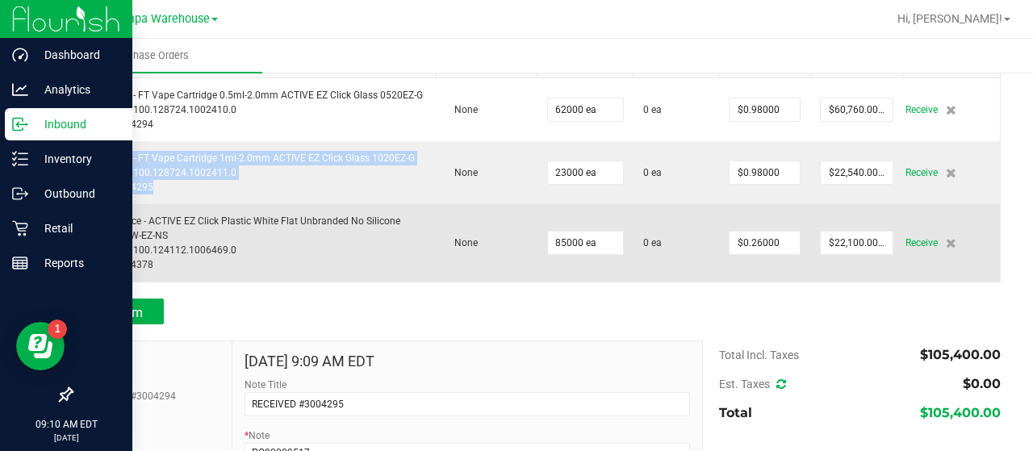
scroll to position [351, 0]
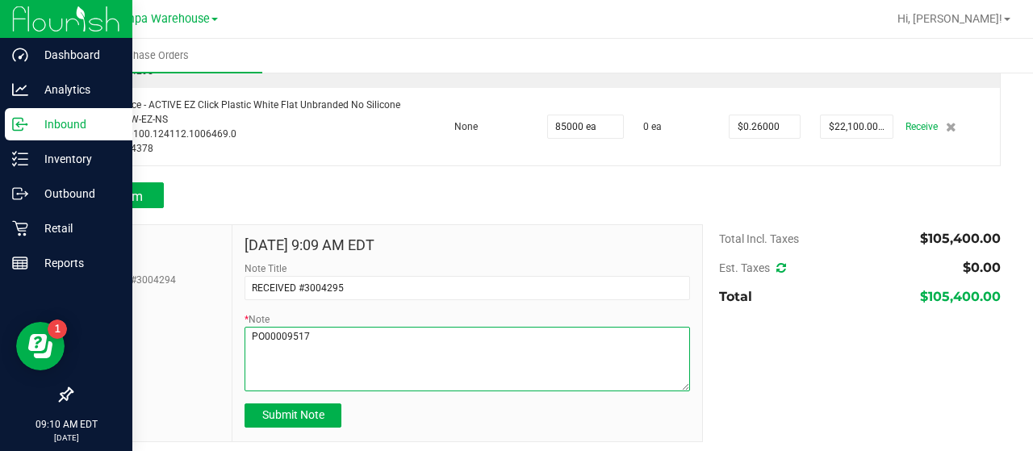
click at [262, 355] on textarea "* Note" at bounding box center [468, 359] width 446 height 65
paste textarea "Cartridge - FT Vape Cartridge 1ml-2.0mm ACTIVE EZ Click Glass 1020EZ-G SKU: 2.7…"
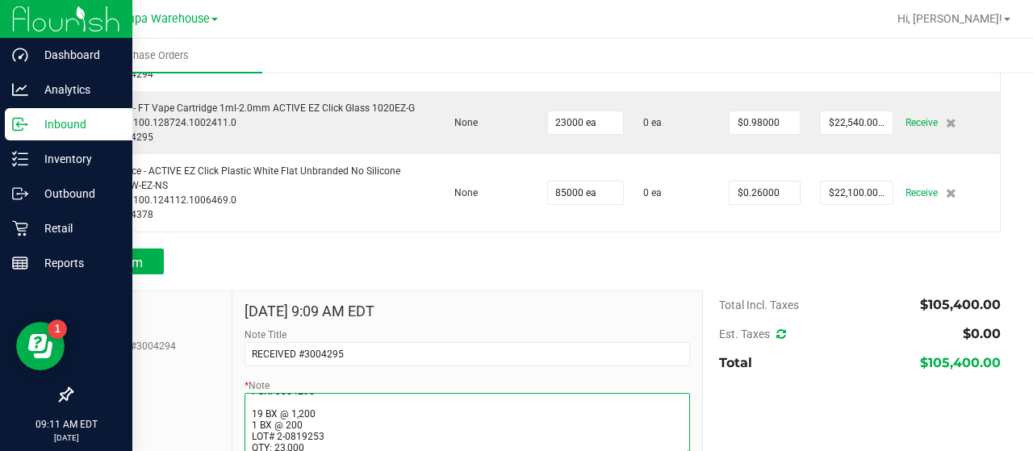
scroll to position [291, 0]
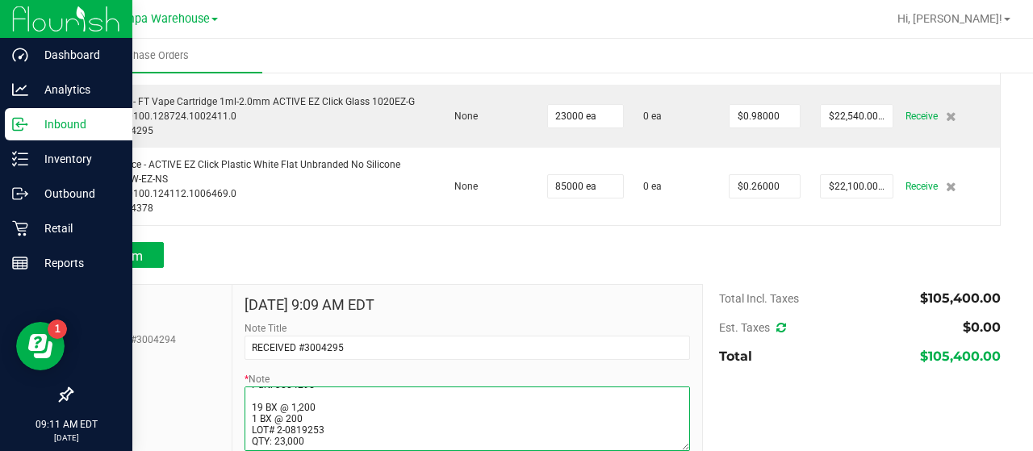
click at [293, 392] on textarea "* Note" at bounding box center [468, 419] width 446 height 65
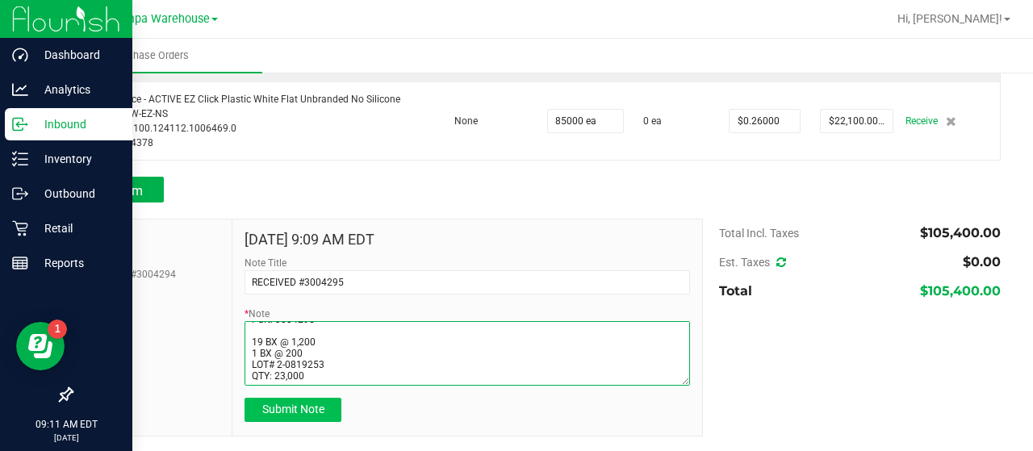
type textarea "PO00009517 Cartridge - FT Vape Cartridge 1ml-2.0mm ACTIVE EZ Click Glass 1020EZ…"
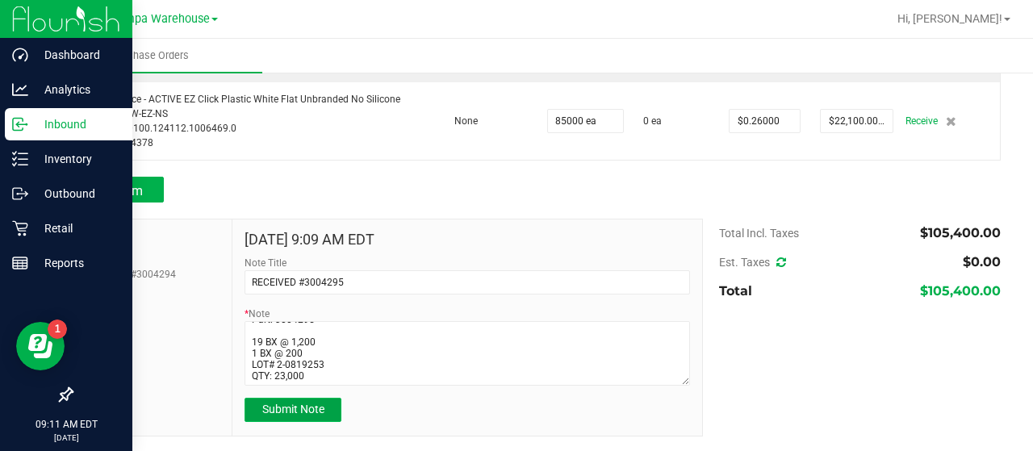
click at [291, 411] on span "Submit Note" at bounding box center [293, 409] width 62 height 13
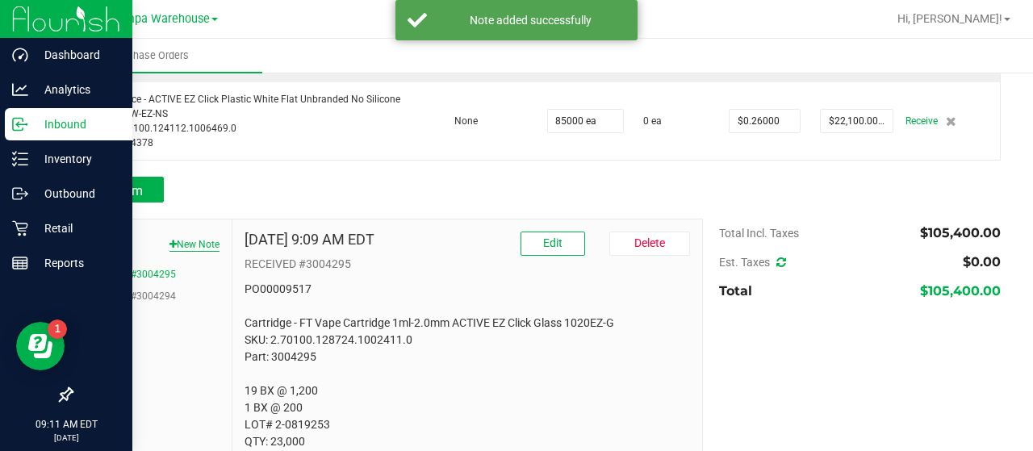
click at [180, 238] on button "New Note" at bounding box center [195, 244] width 50 height 15
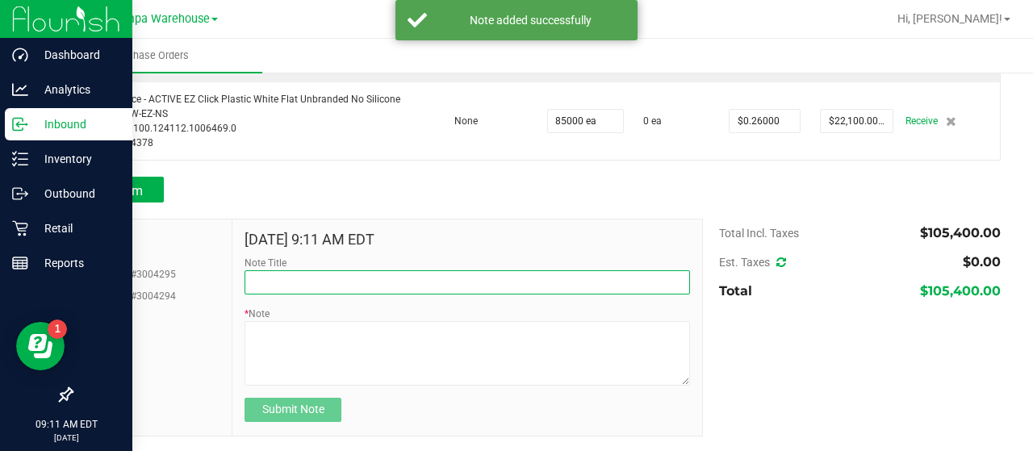
click at [263, 275] on input "Note Title" at bounding box center [468, 282] width 446 height 24
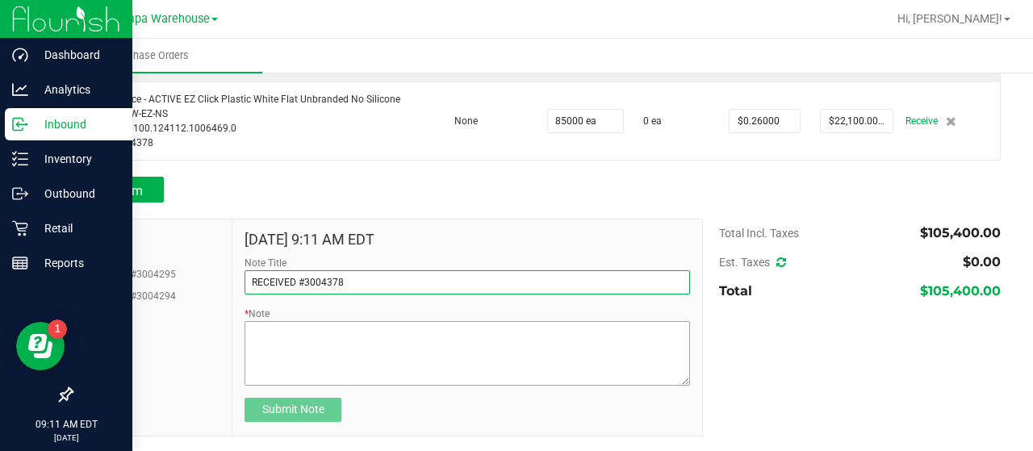
type input "RECEIVED #3004378"
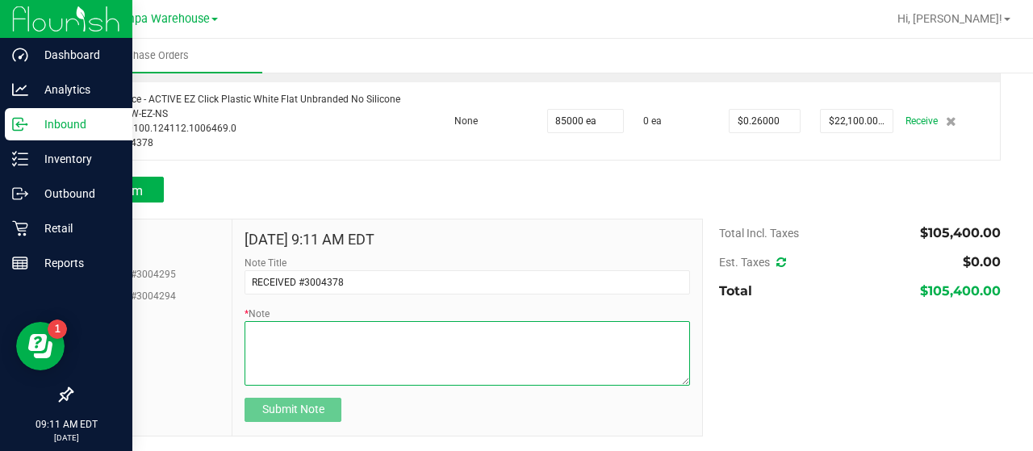
click at [258, 328] on textarea "* Note" at bounding box center [468, 353] width 446 height 65
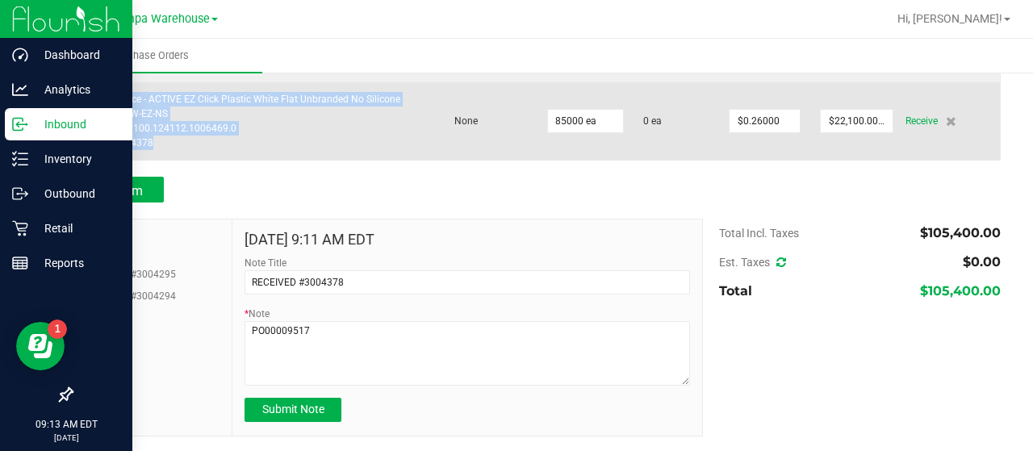
drag, startPoint x: 161, startPoint y: 146, endPoint x: 85, endPoint y: 98, distance: 90.3
click at [85, 98] on div "Mouthpiece - ACTIVE EZ Click Plastic White Flat Unbranded No Silicone Cover PFW…" at bounding box center [254, 121] width 345 height 58
copy div "Mouthpiece - ACTIVE EZ Click Plastic White Flat Unbranded No Silicone Cover PFW…"
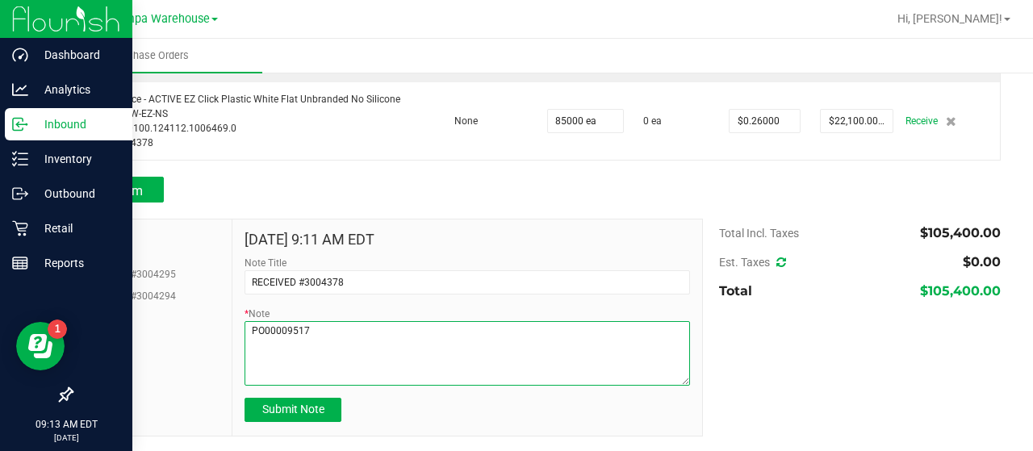
click at [275, 358] on textarea "* Note" at bounding box center [468, 353] width 446 height 65
paste textarea "Mouthpiece - ACTIVE EZ Click Plastic White Flat Unbranded No Silicone Cover PFW…"
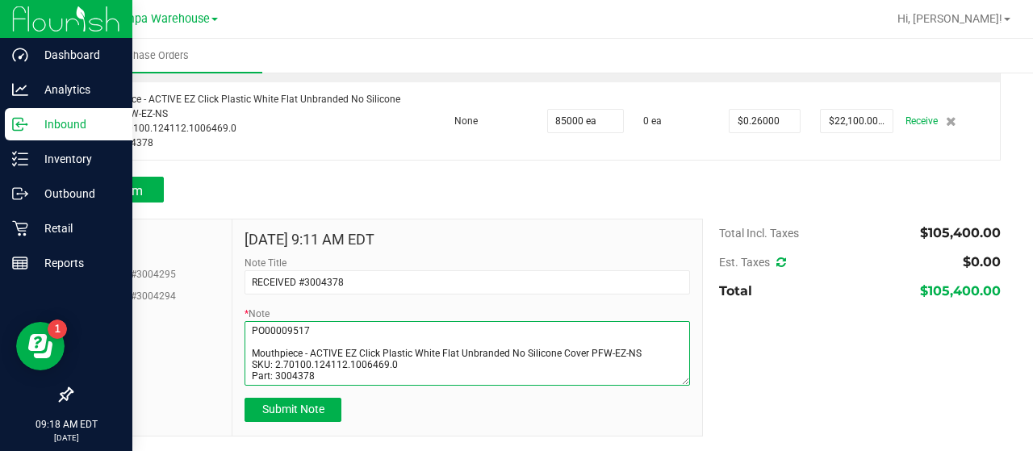
scroll to position [21, 0]
click at [275, 358] on textarea "* Note" at bounding box center [468, 353] width 446 height 65
click at [275, 380] on textarea "* Note" at bounding box center [468, 353] width 446 height 65
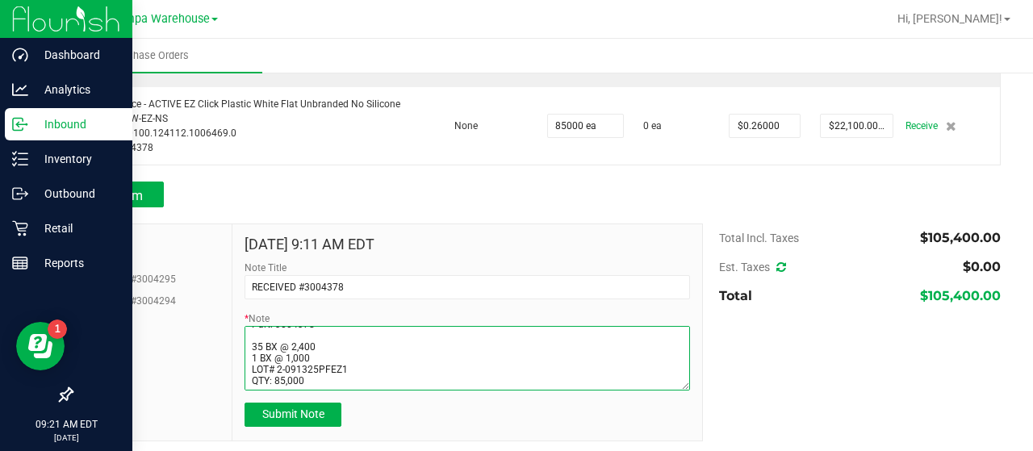
scroll to position [56, 0]
type textarea "PO00009517 Mouthpiece - ACTIVE EZ Click Plastic White Flat Unbranded No Silicon…"
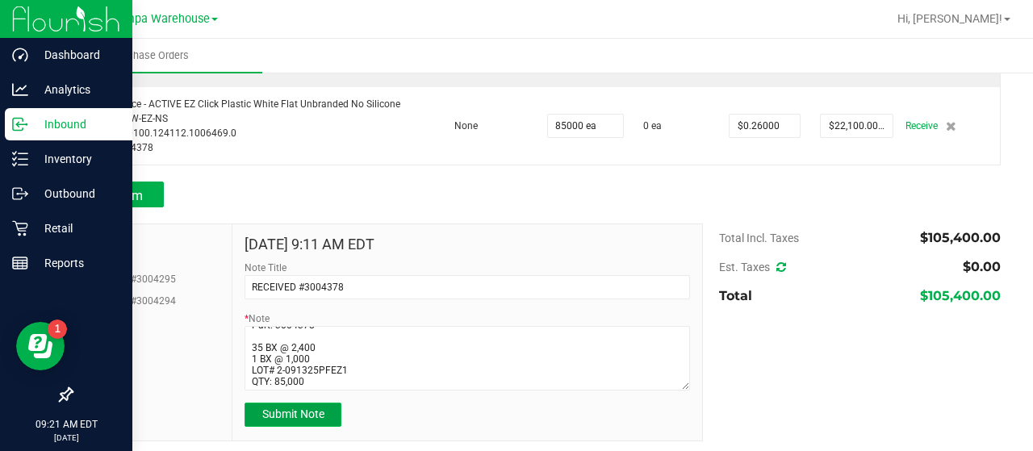
click at [308, 409] on span "Submit Note" at bounding box center [293, 414] width 62 height 13
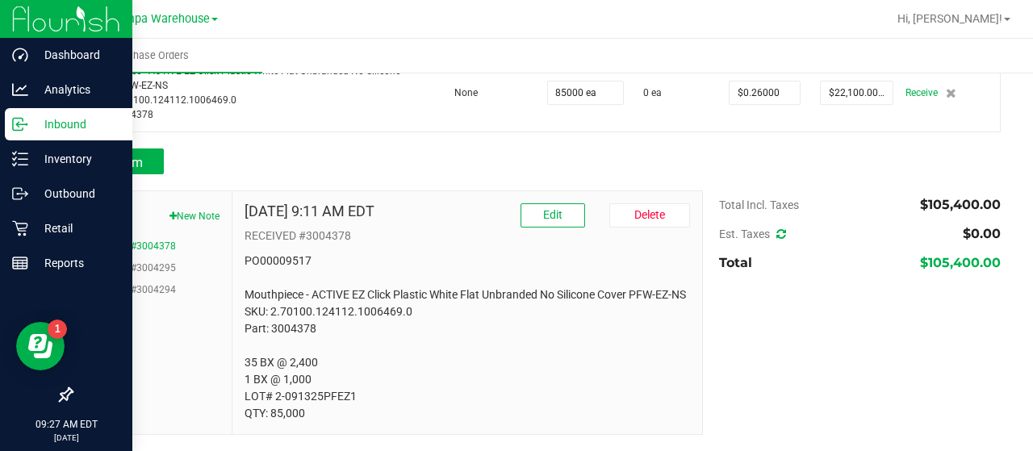
scroll to position [400, 0]
click at [133, 283] on button "RECEIVED #3004294" at bounding box center [130, 290] width 92 height 15
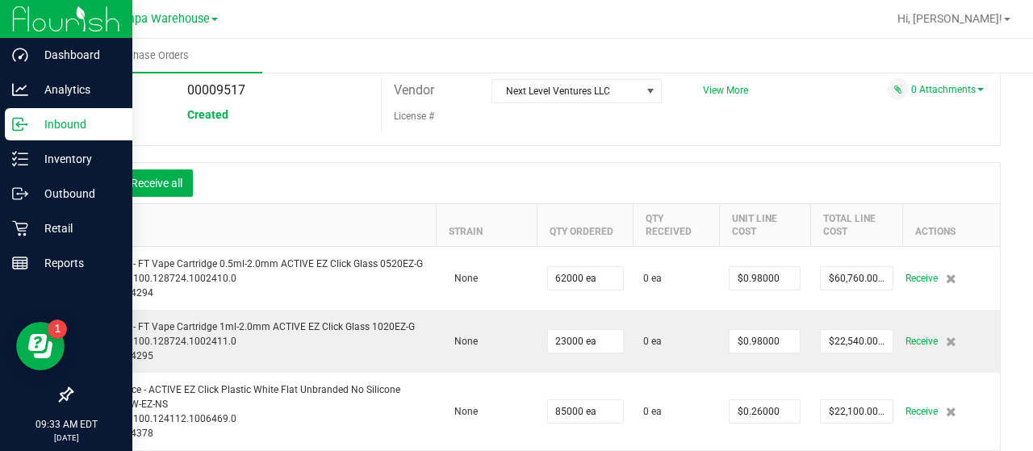
scroll to position [37, 0]
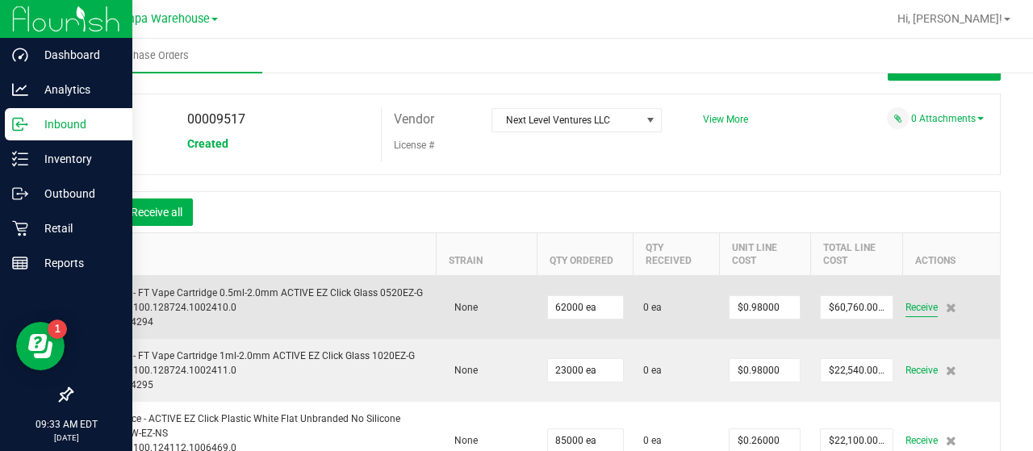
click at [906, 316] on span "Receive" at bounding box center [922, 307] width 32 height 19
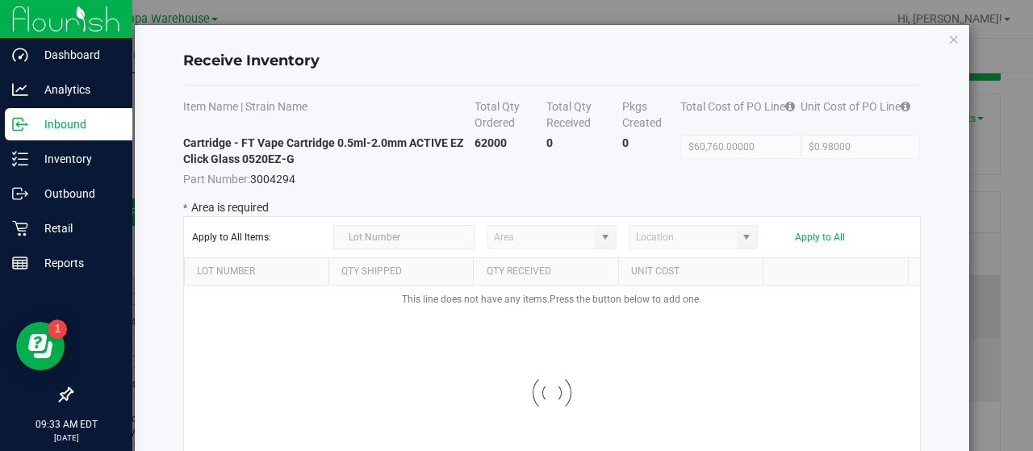
type input "State Pantry 1"
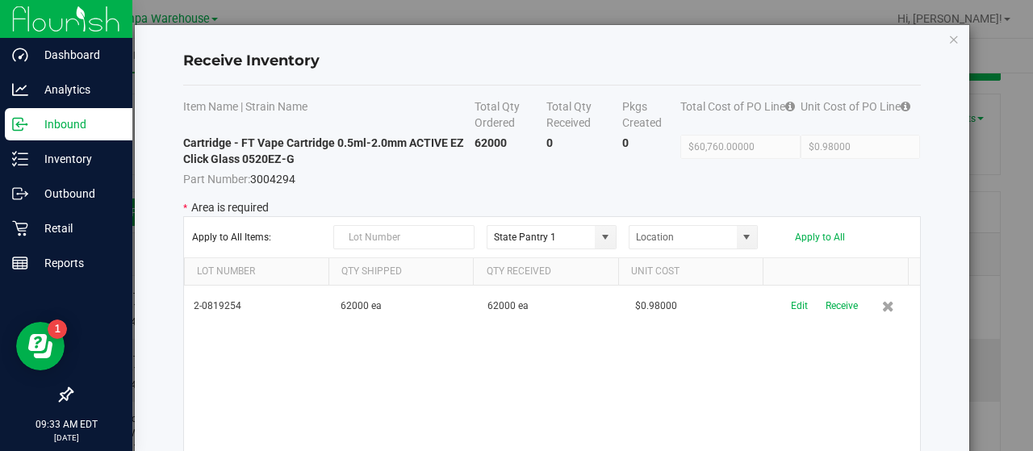
scroll to position [139, 0]
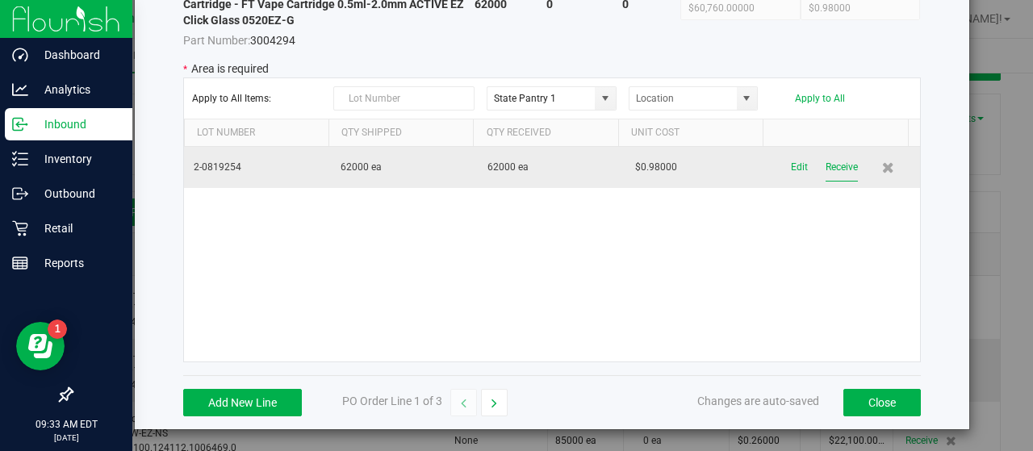
click at [826, 166] on button "Receive" at bounding box center [842, 167] width 32 height 28
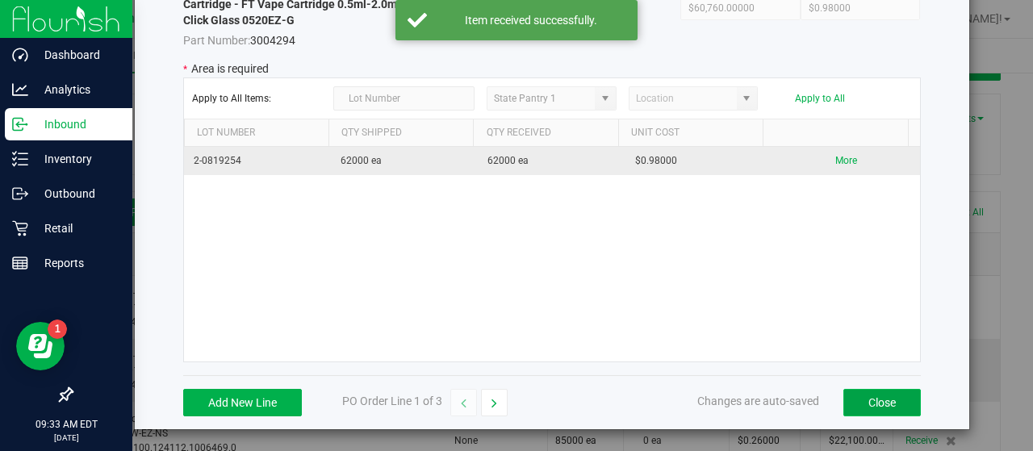
click at [888, 400] on button "Close" at bounding box center [883, 402] width 78 height 27
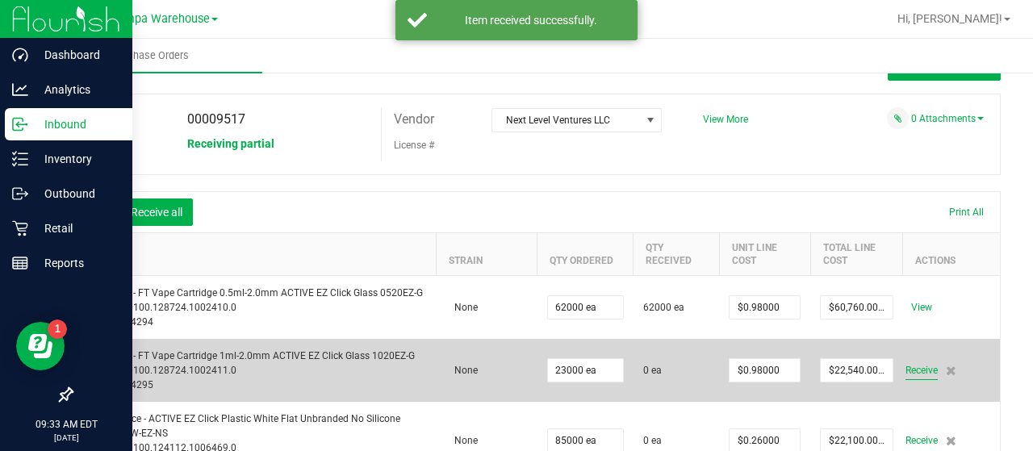
click at [907, 363] on span "Receive" at bounding box center [922, 370] width 32 height 19
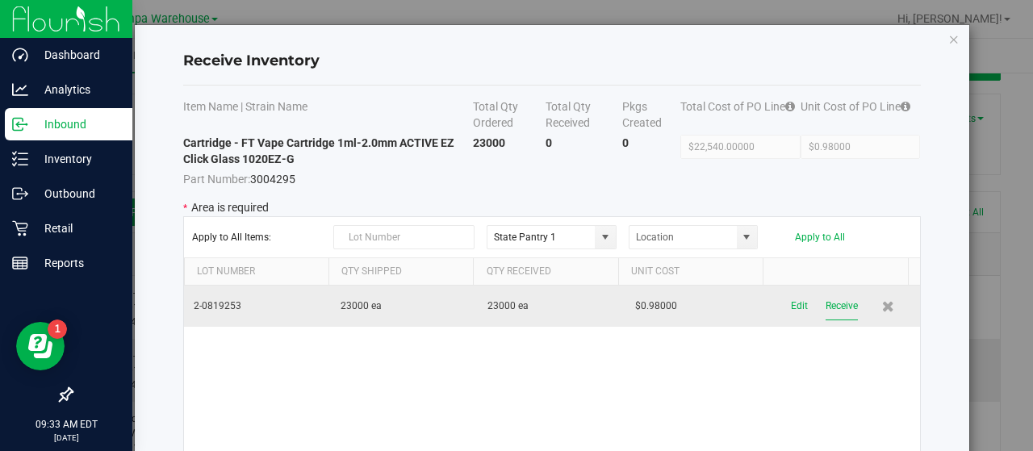
click at [826, 304] on button "Receive" at bounding box center [842, 306] width 32 height 28
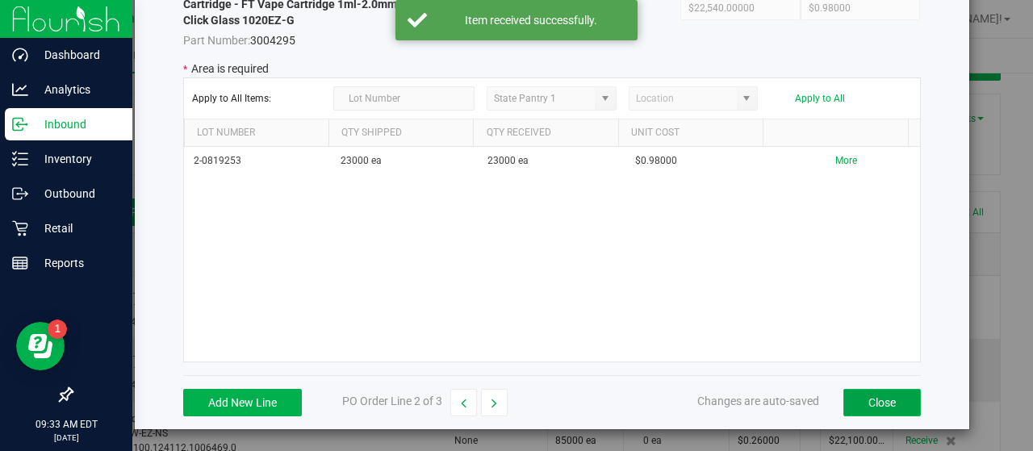
click at [859, 404] on button "Close" at bounding box center [883, 402] width 78 height 27
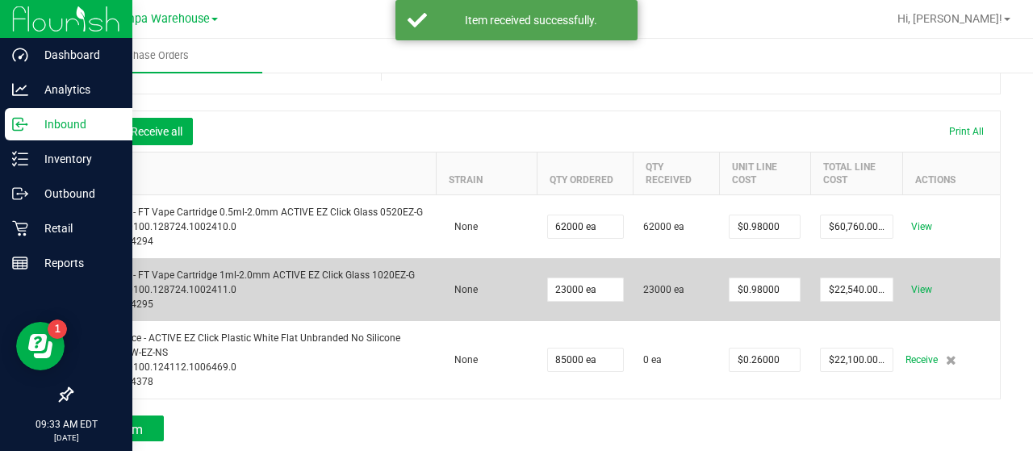
scroll to position [123, 0]
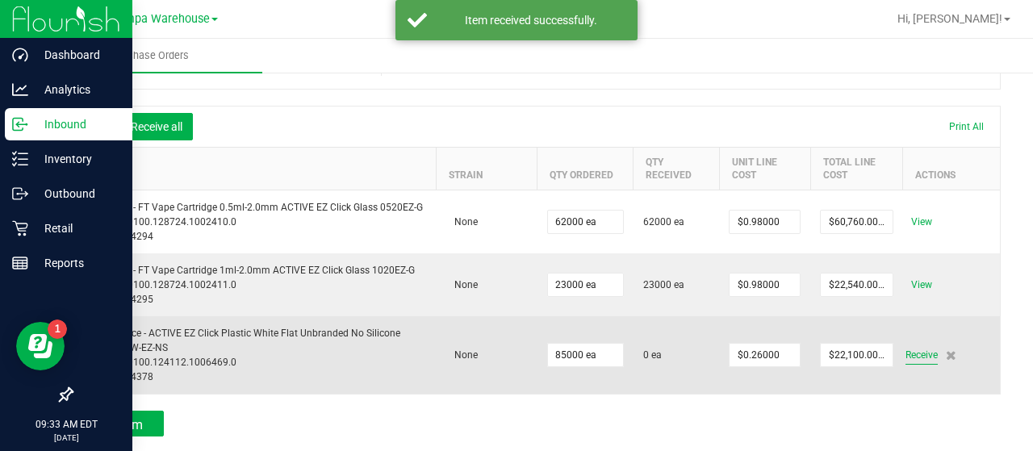
click at [909, 347] on span "Receive" at bounding box center [922, 355] width 32 height 19
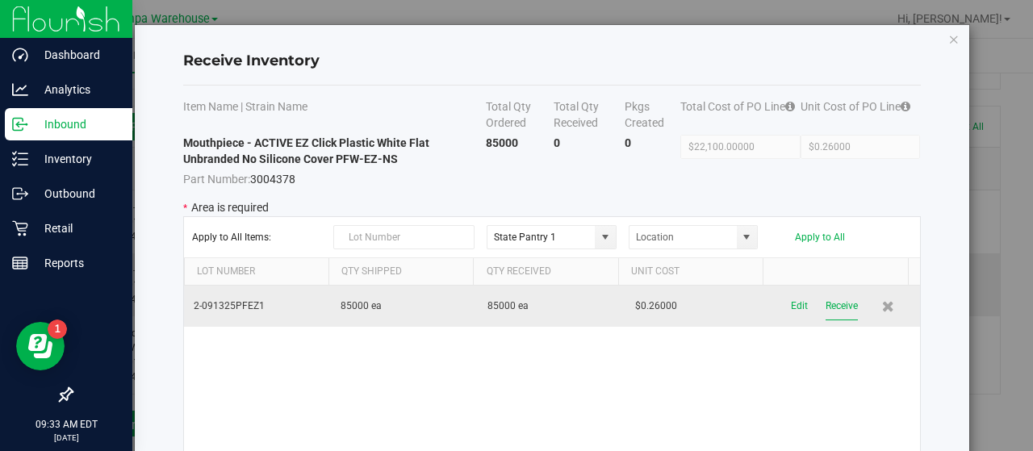
click at [826, 308] on button "Receive" at bounding box center [842, 306] width 32 height 28
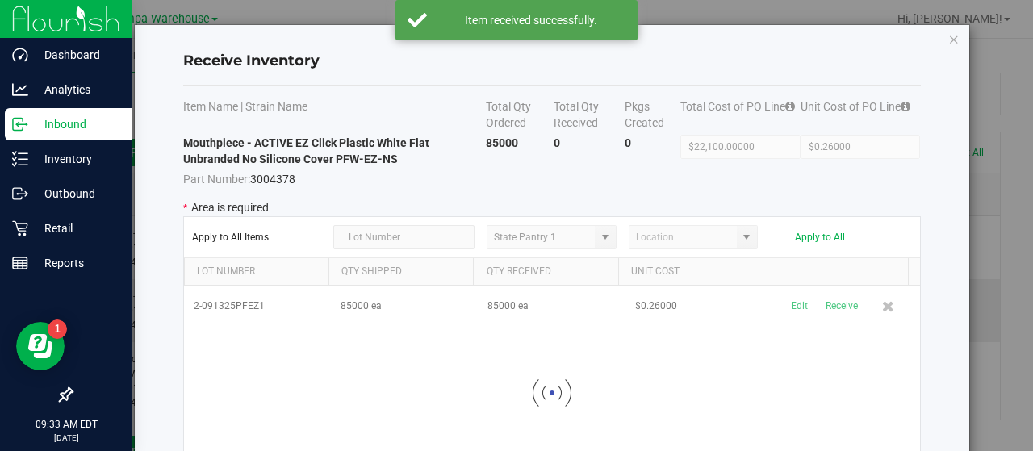
scroll to position [139, 0]
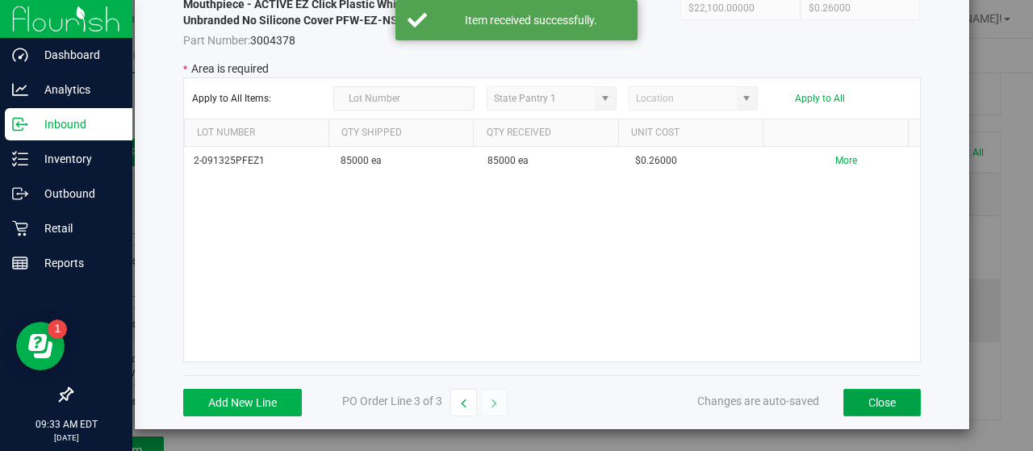
click at [867, 398] on button "Close" at bounding box center [883, 402] width 78 height 27
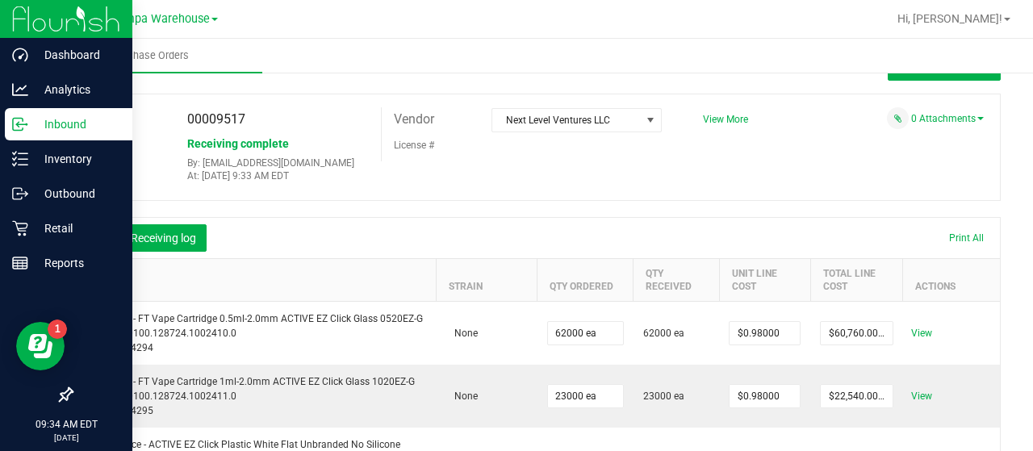
scroll to position [0, 0]
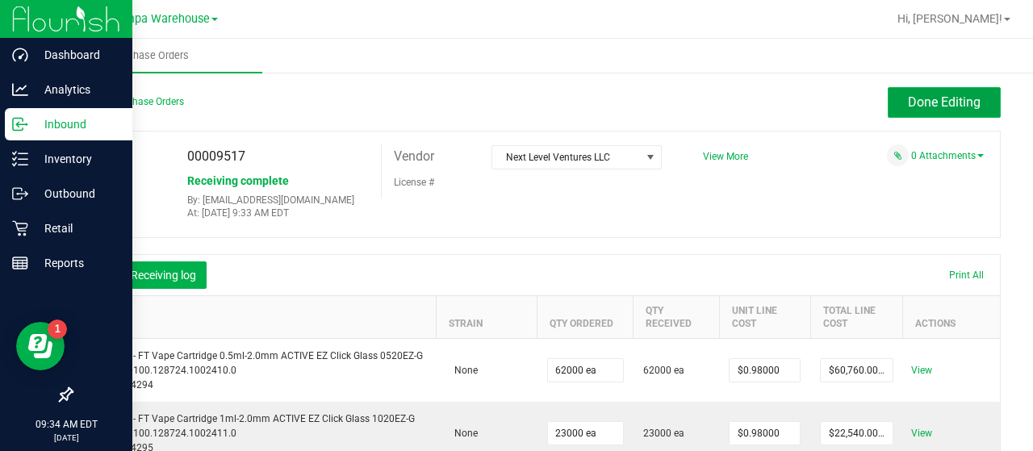
click at [910, 98] on span "Done Editing" at bounding box center [944, 101] width 73 height 15
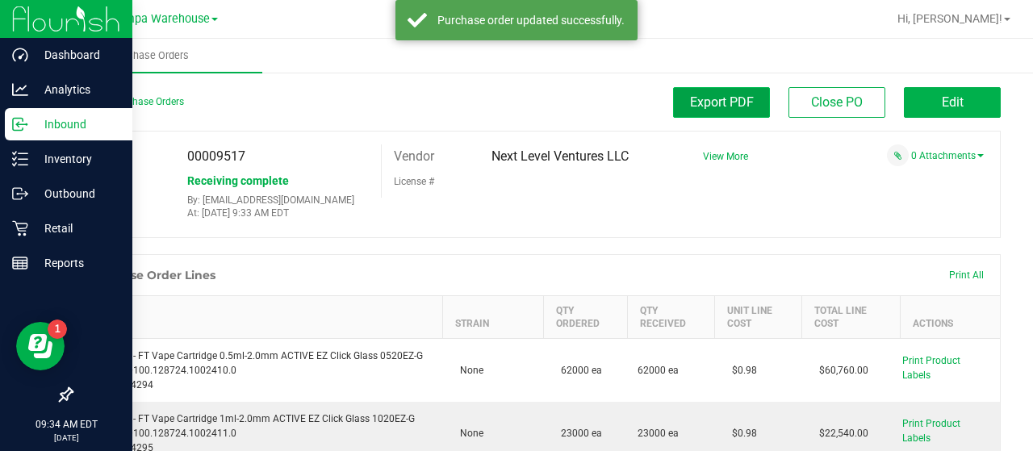
click at [682, 115] on button "Export PDF" at bounding box center [721, 102] width 97 height 31
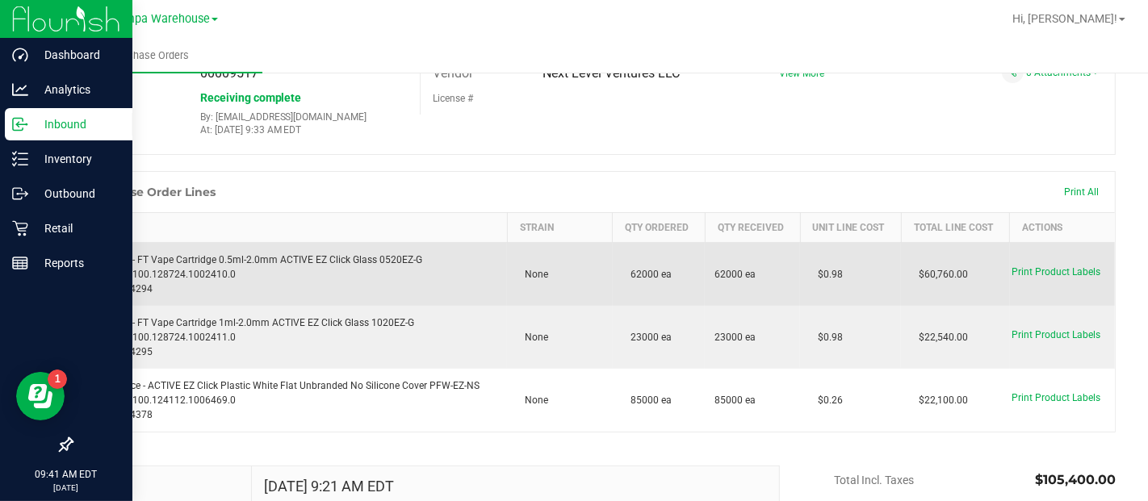
scroll to position [85, 0]
